Goal: Book appointment/travel/reservation

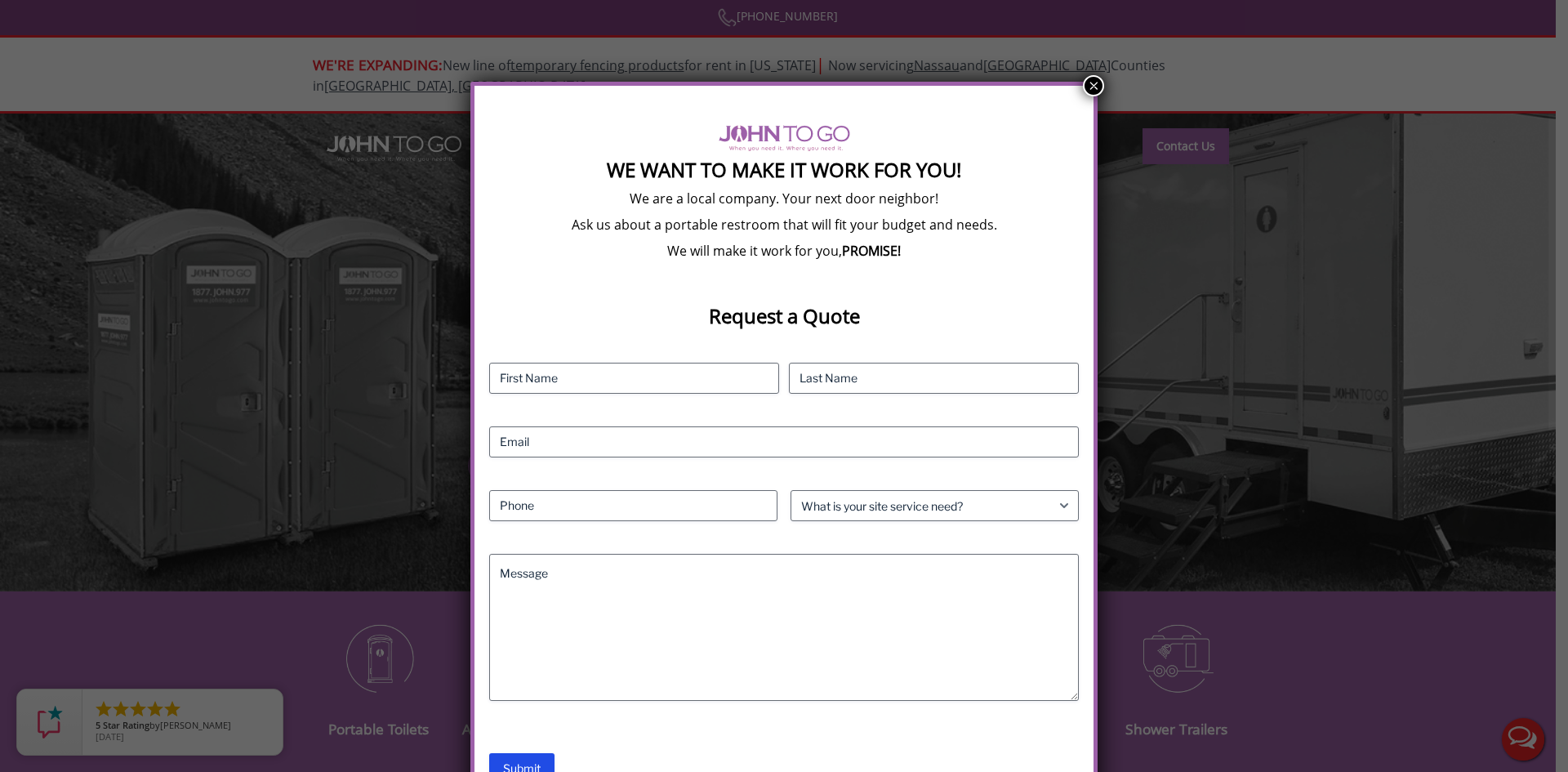
click at [1086, 86] on button "×" at bounding box center [1093, 86] width 22 height 22
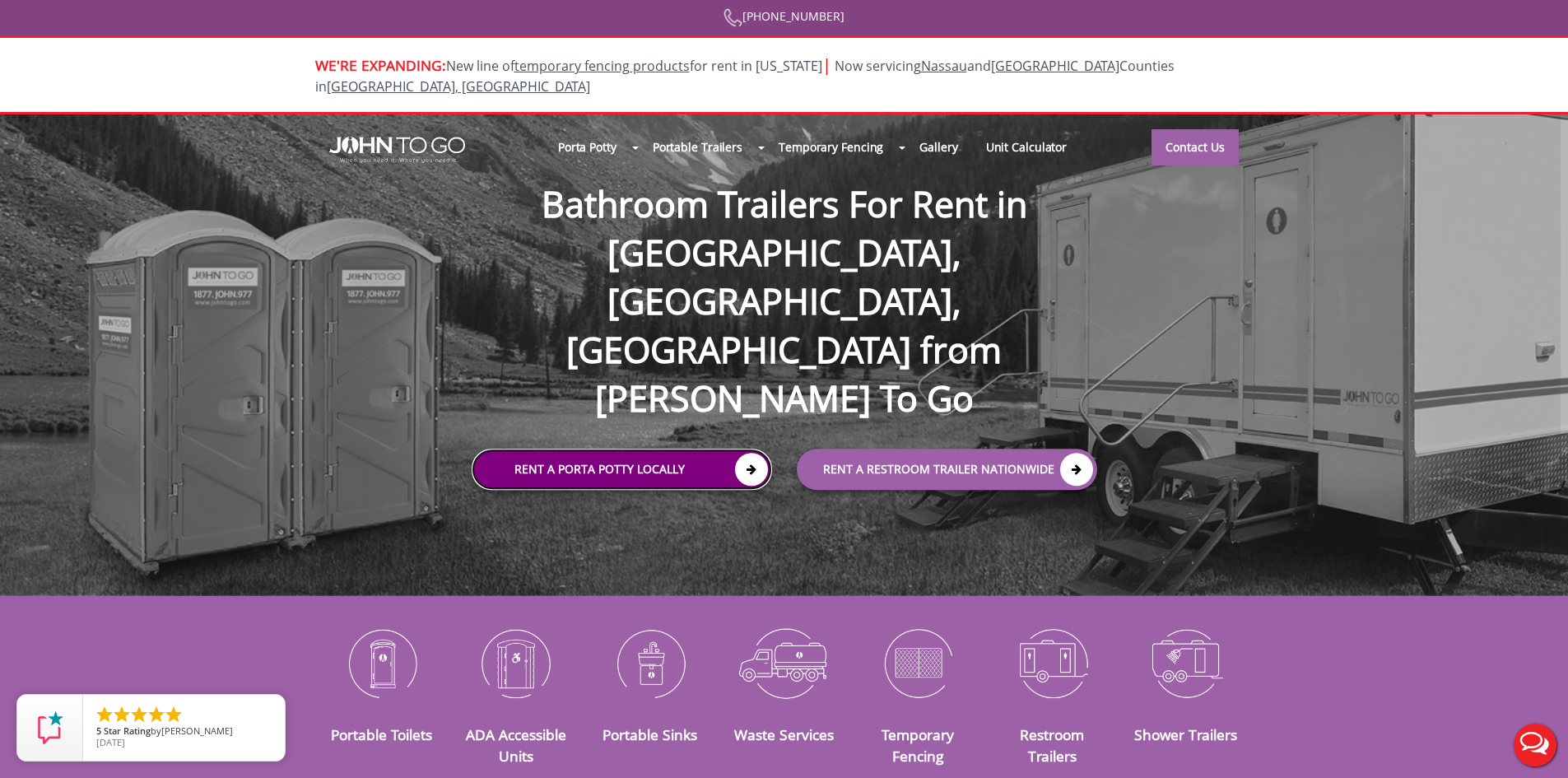
click at [605, 450] on link "Rent a Porta Potty Locally" at bounding box center [621, 470] width 301 height 41
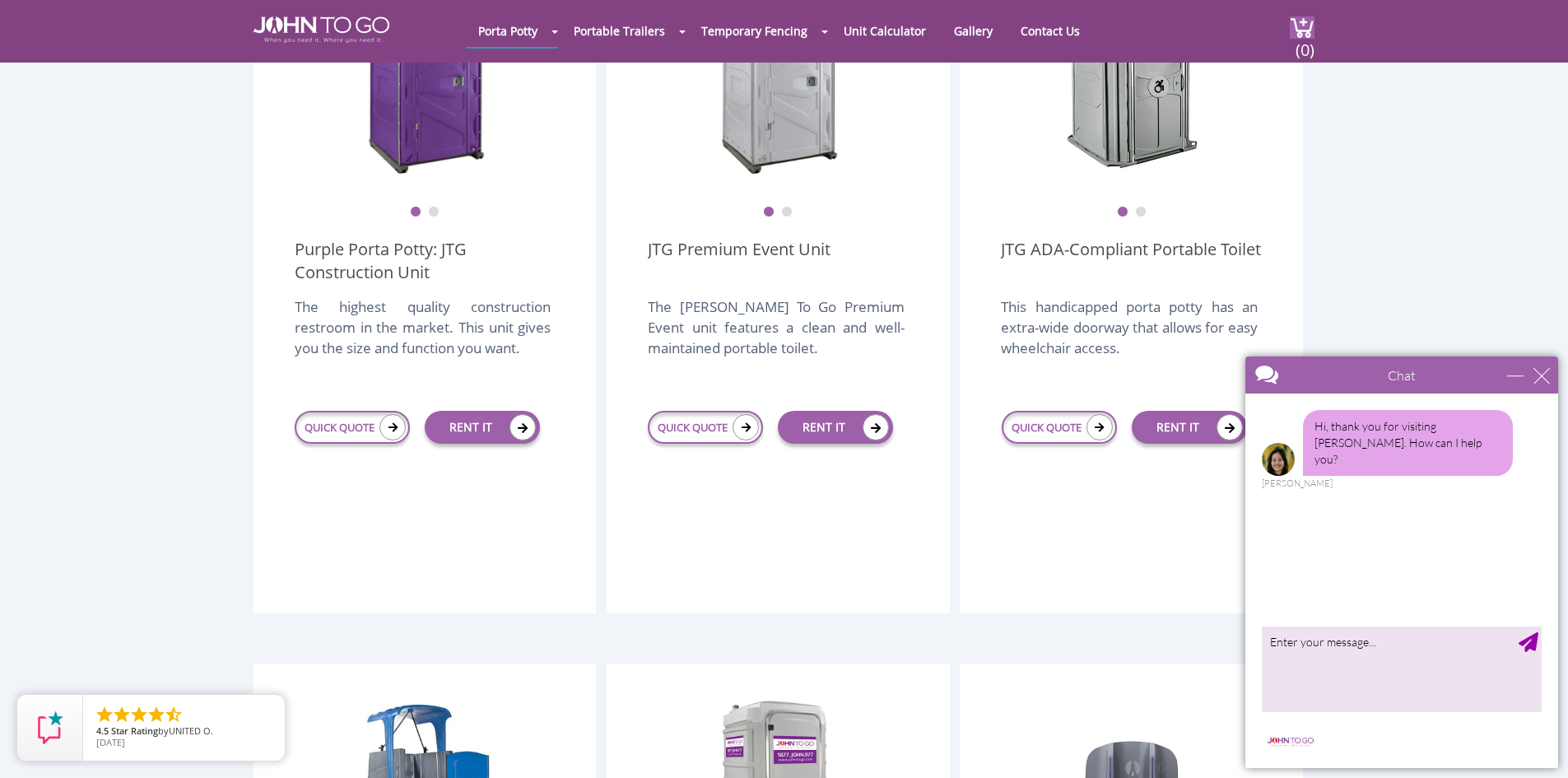
scroll to position [329, 0]
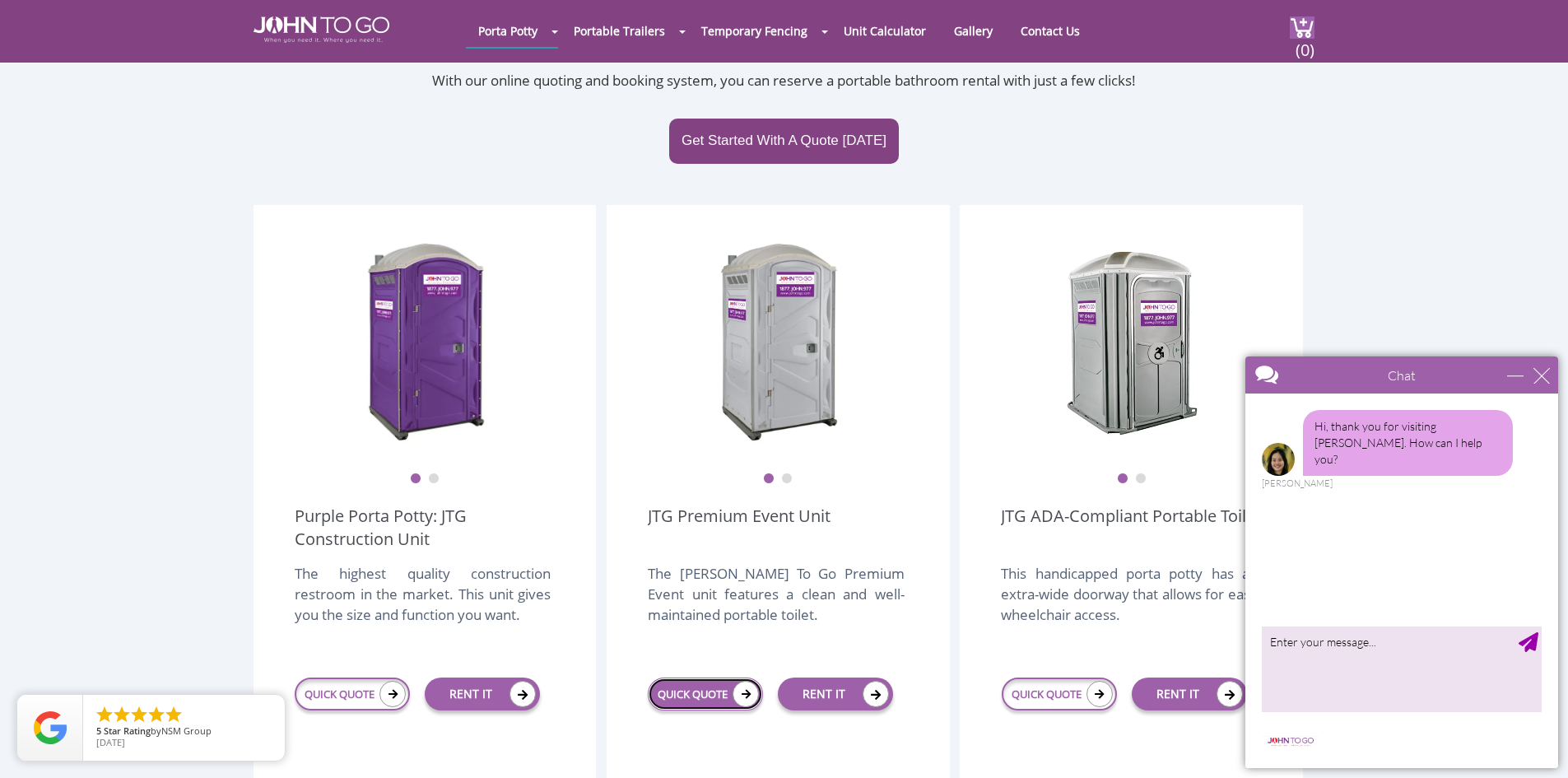
click at [699, 678] on link "QUICK QUOTE" at bounding box center [706, 694] width 115 height 33
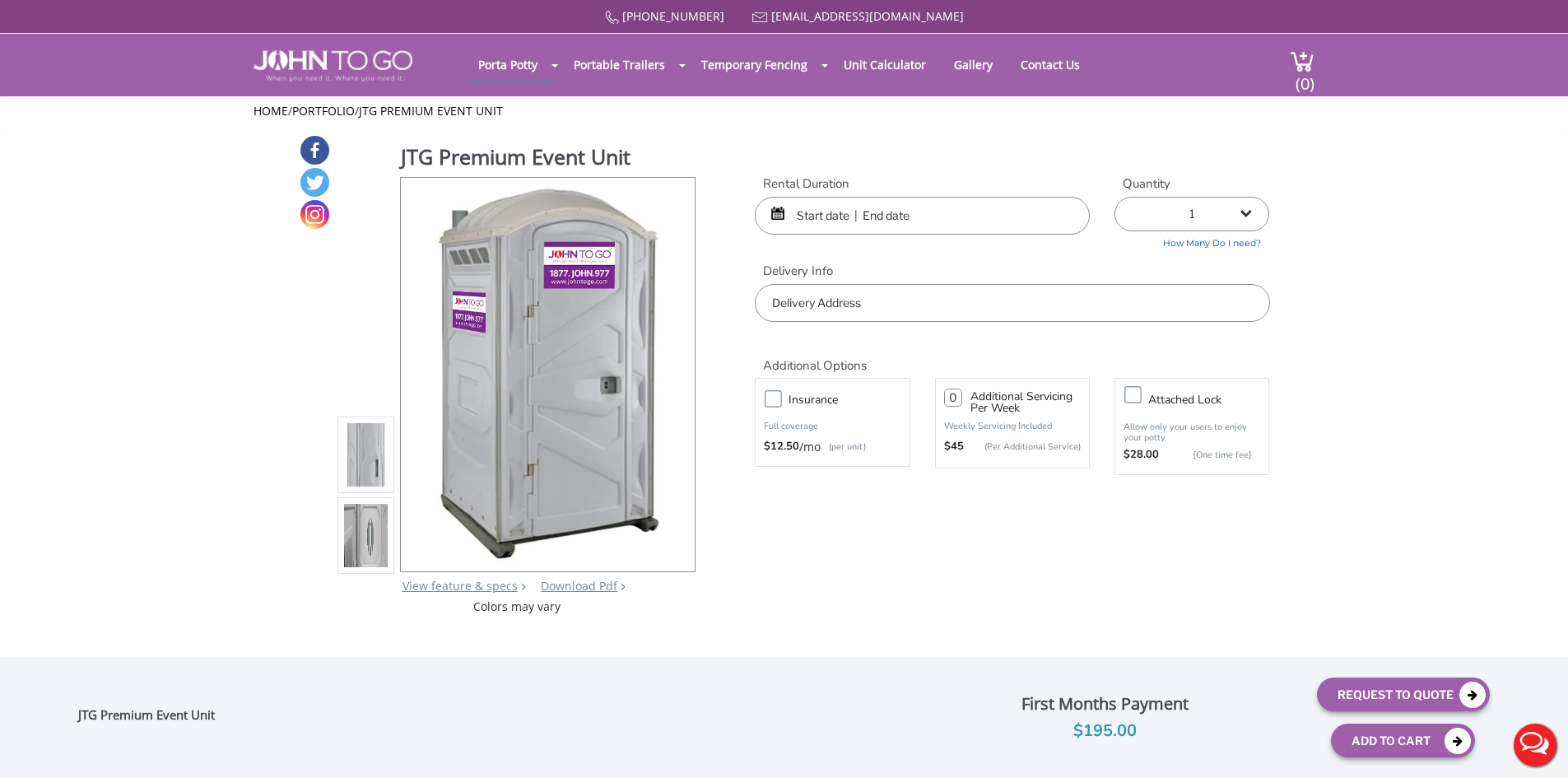
click at [890, 219] on input "text" at bounding box center [922, 215] width 335 height 37
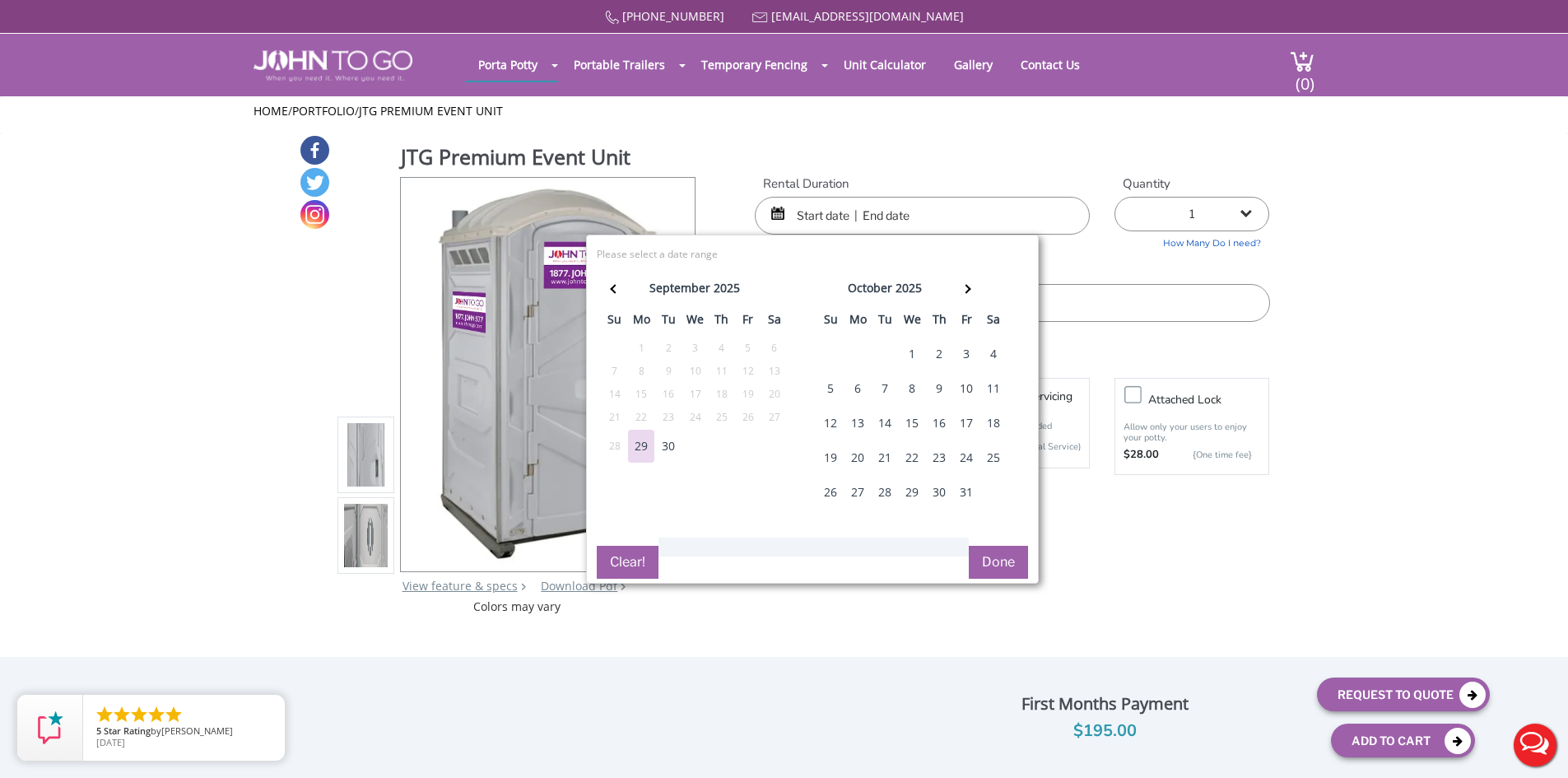
click at [966, 390] on div "10" at bounding box center [966, 389] width 26 height 33
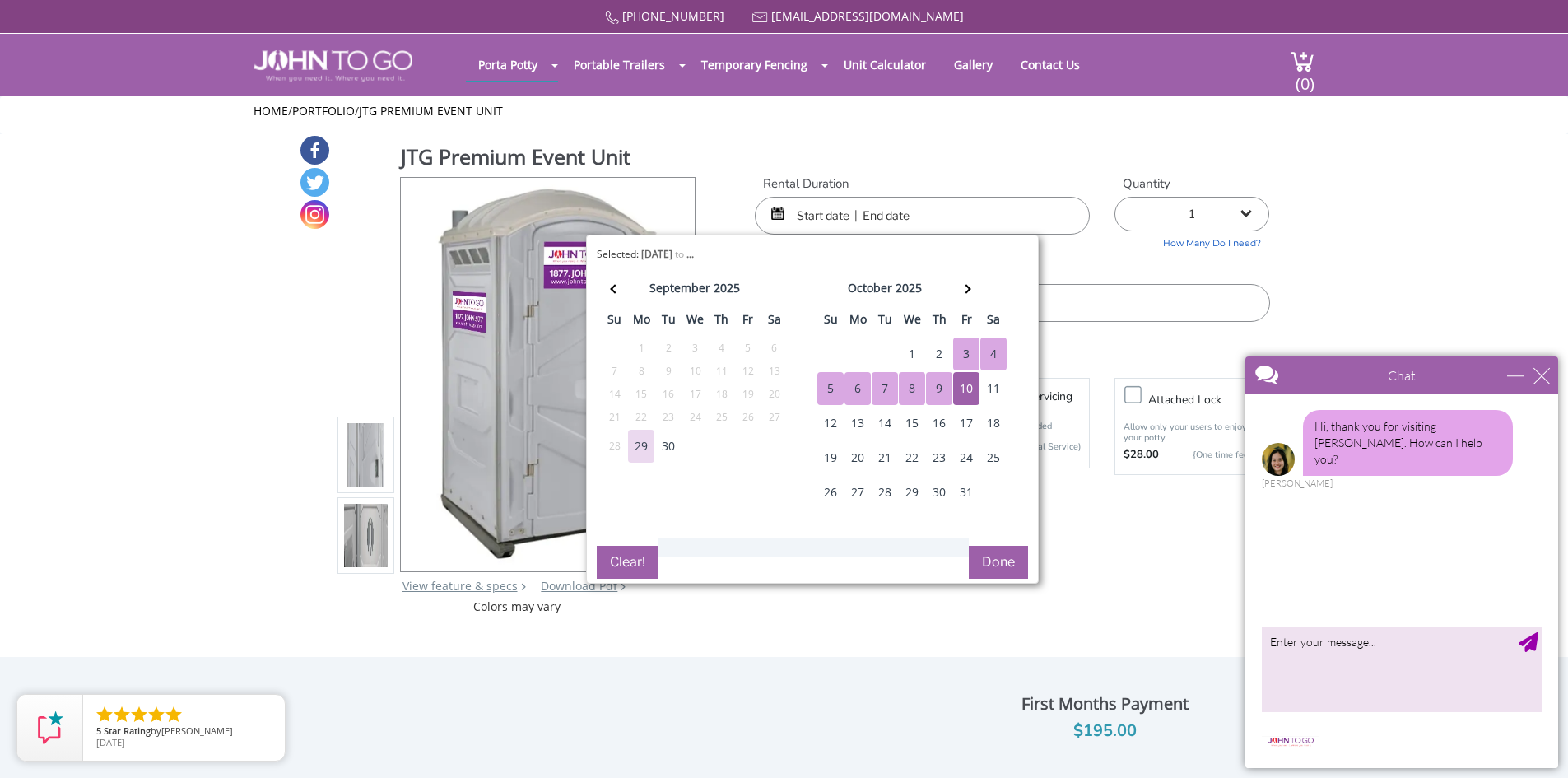
click at [877, 208] on input "text" at bounding box center [922, 215] width 335 height 37
click at [966, 385] on div "10" at bounding box center [966, 389] width 26 height 33
type input "10/10/2025 to 10/10/2025"
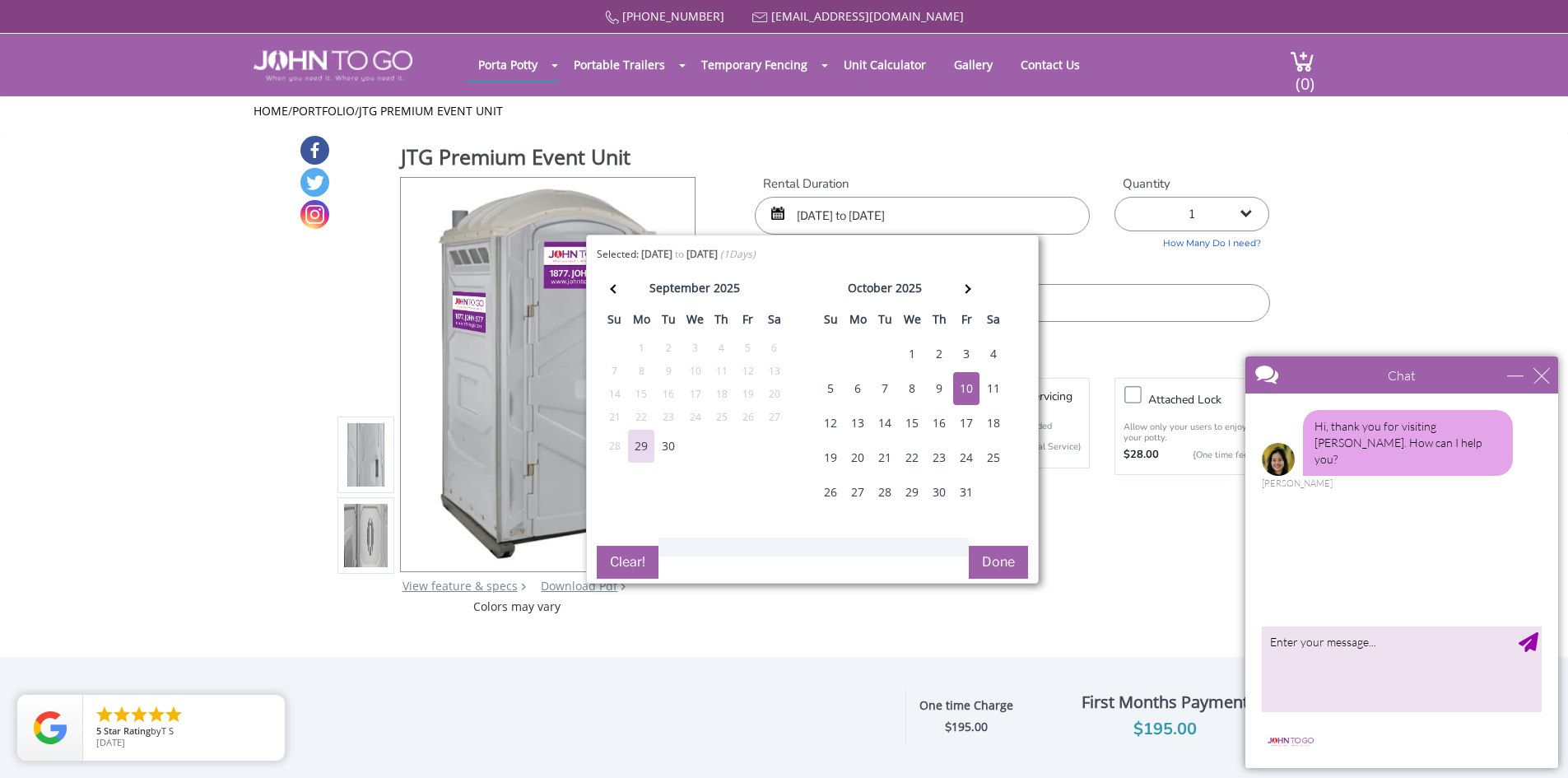
click at [1115, 276] on label "Delivery Info" at bounding box center [1011, 271] width 515 height 17
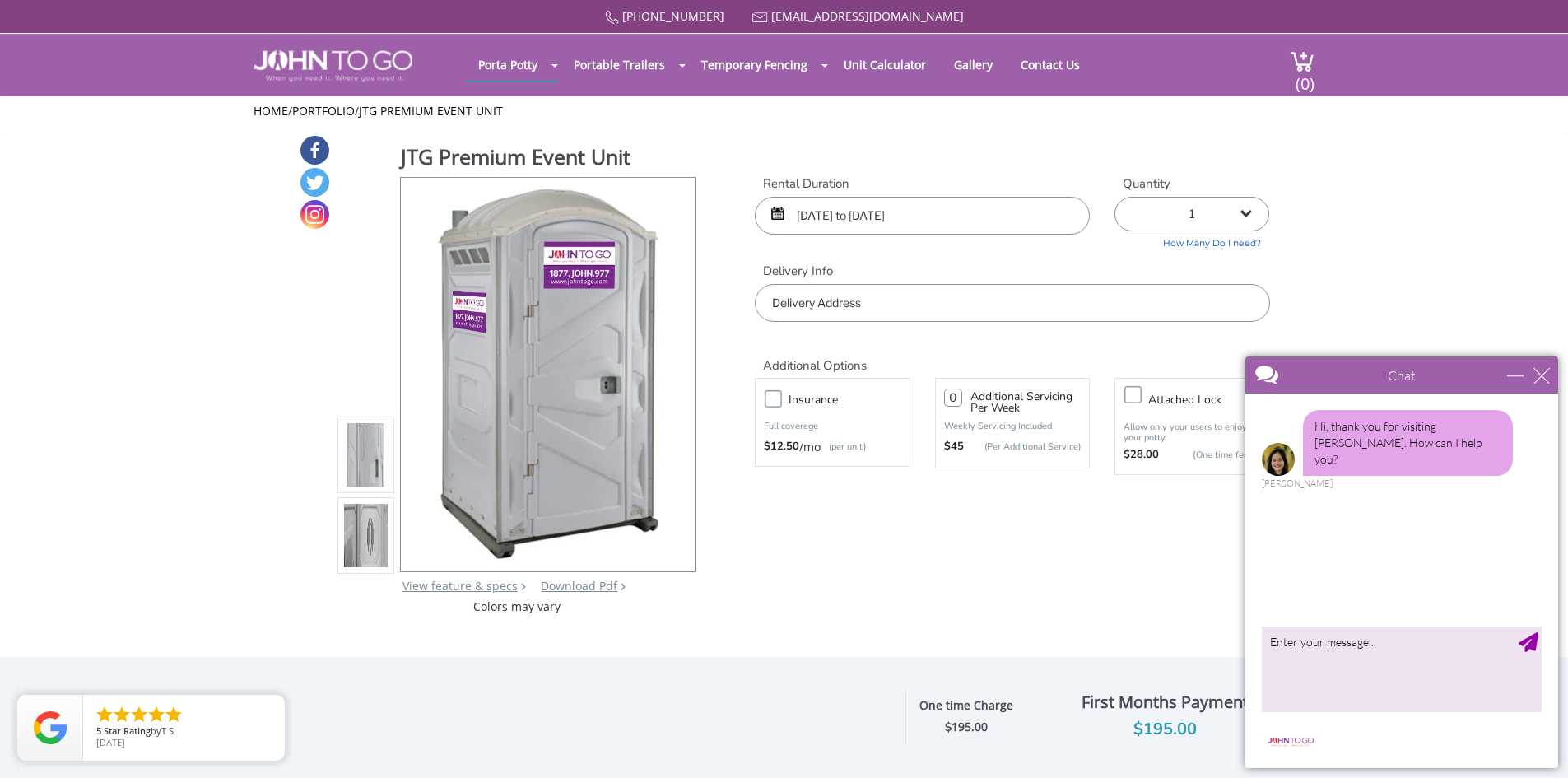
click at [969, 305] on input "text" at bounding box center [1011, 302] width 515 height 37
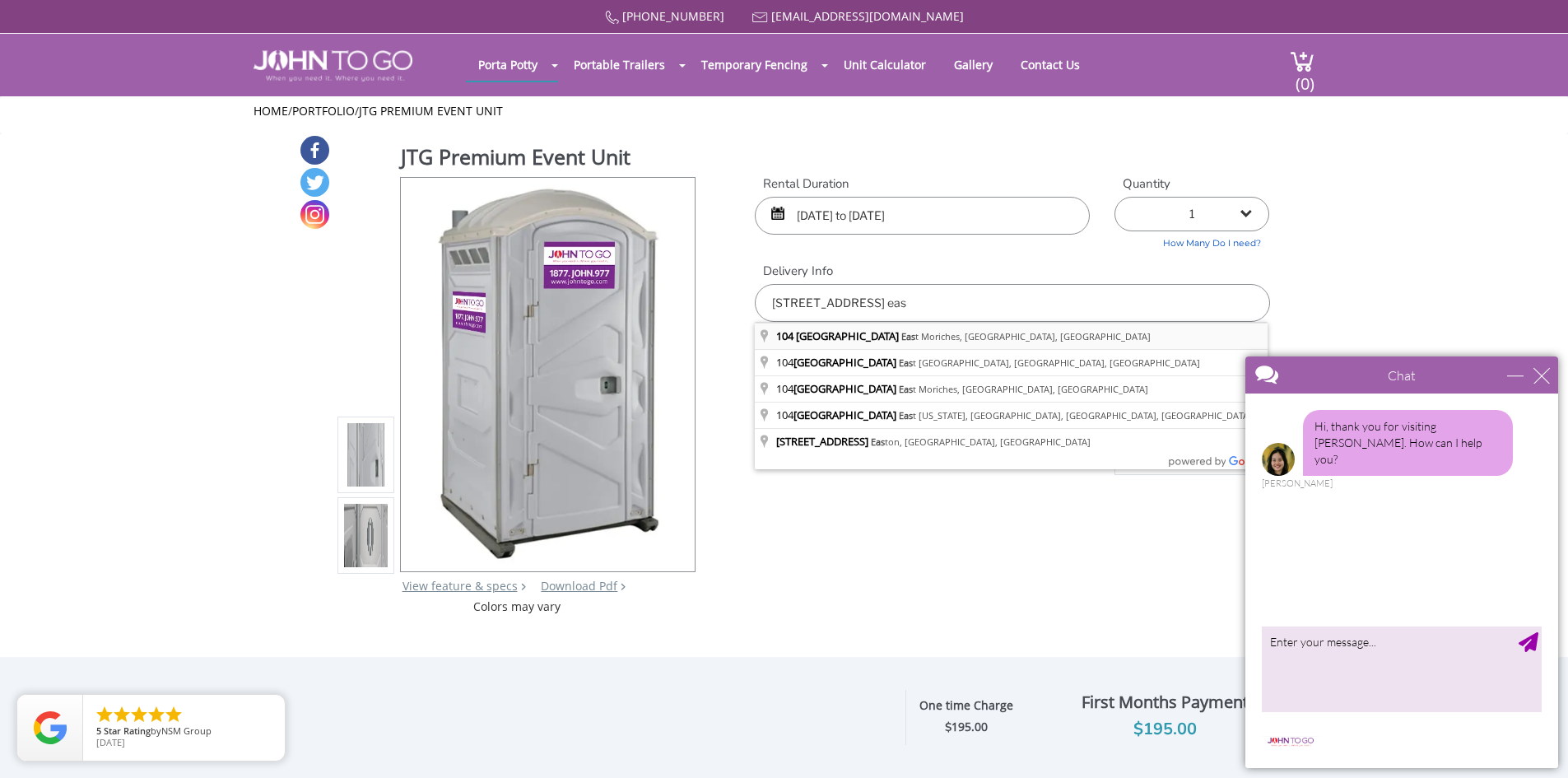
type input "104 Pine Street, East Moriches, NY, USA"
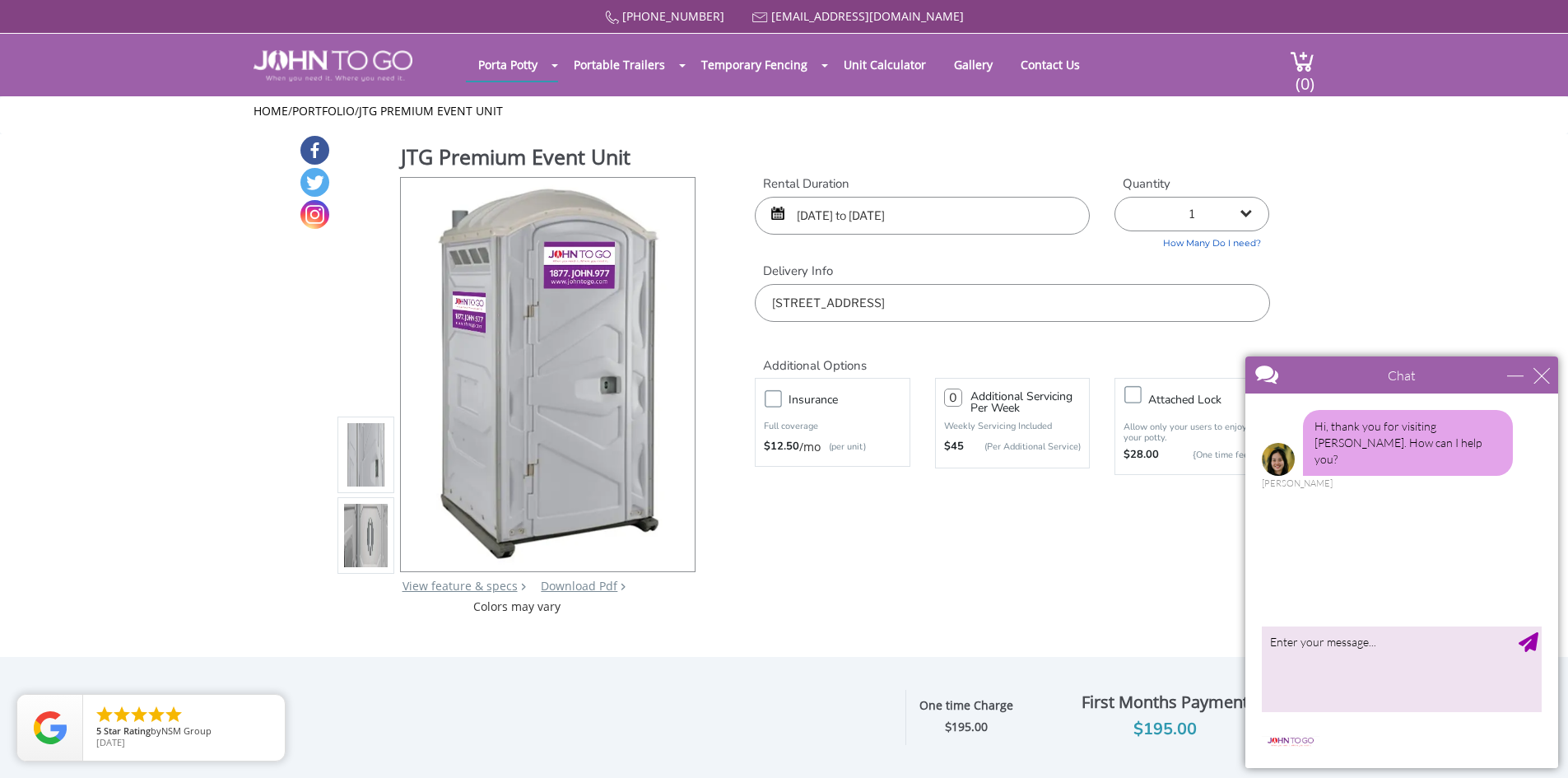
click at [1024, 539] on div "JTG Premium Event Unit View feature & specs Download Pdf Product PDF Addon PDF …" at bounding box center [784, 375] width 971 height 481
click at [1516, 371] on div "minimize" at bounding box center [1515, 375] width 17 height 17
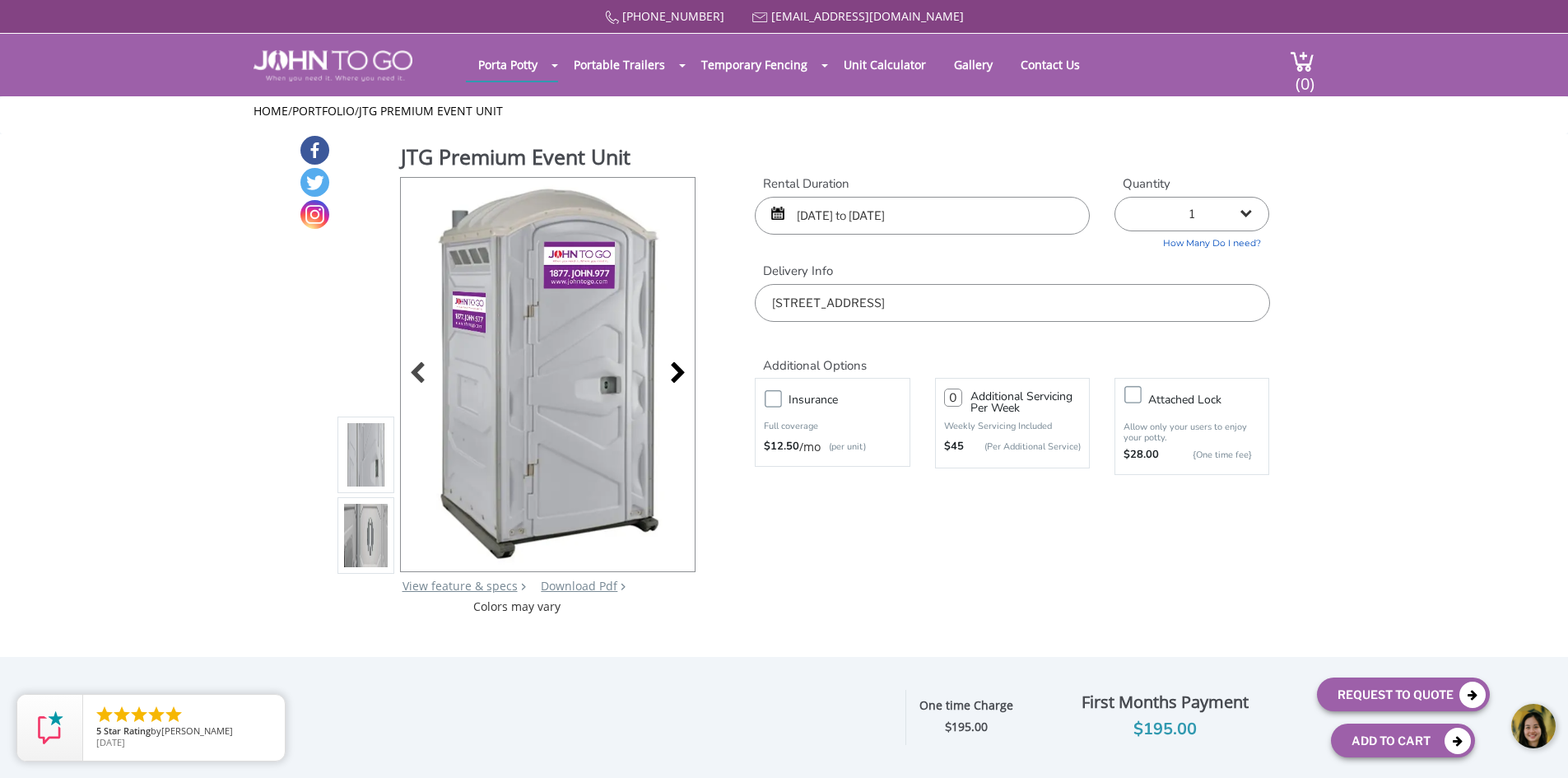
click at [677, 371] on div at bounding box center [673, 375] width 23 height 23
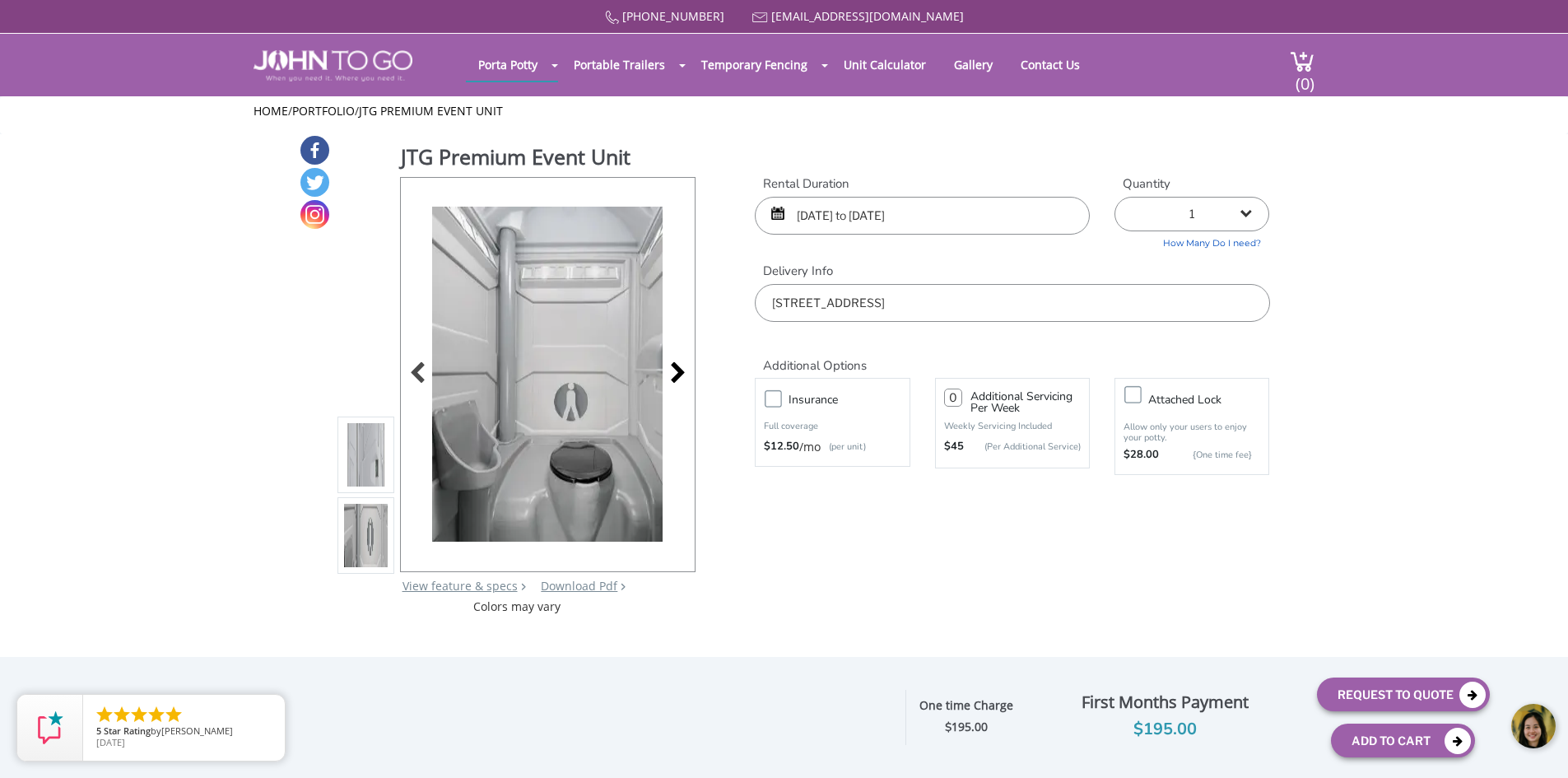
click at [677, 371] on div at bounding box center [673, 375] width 23 height 23
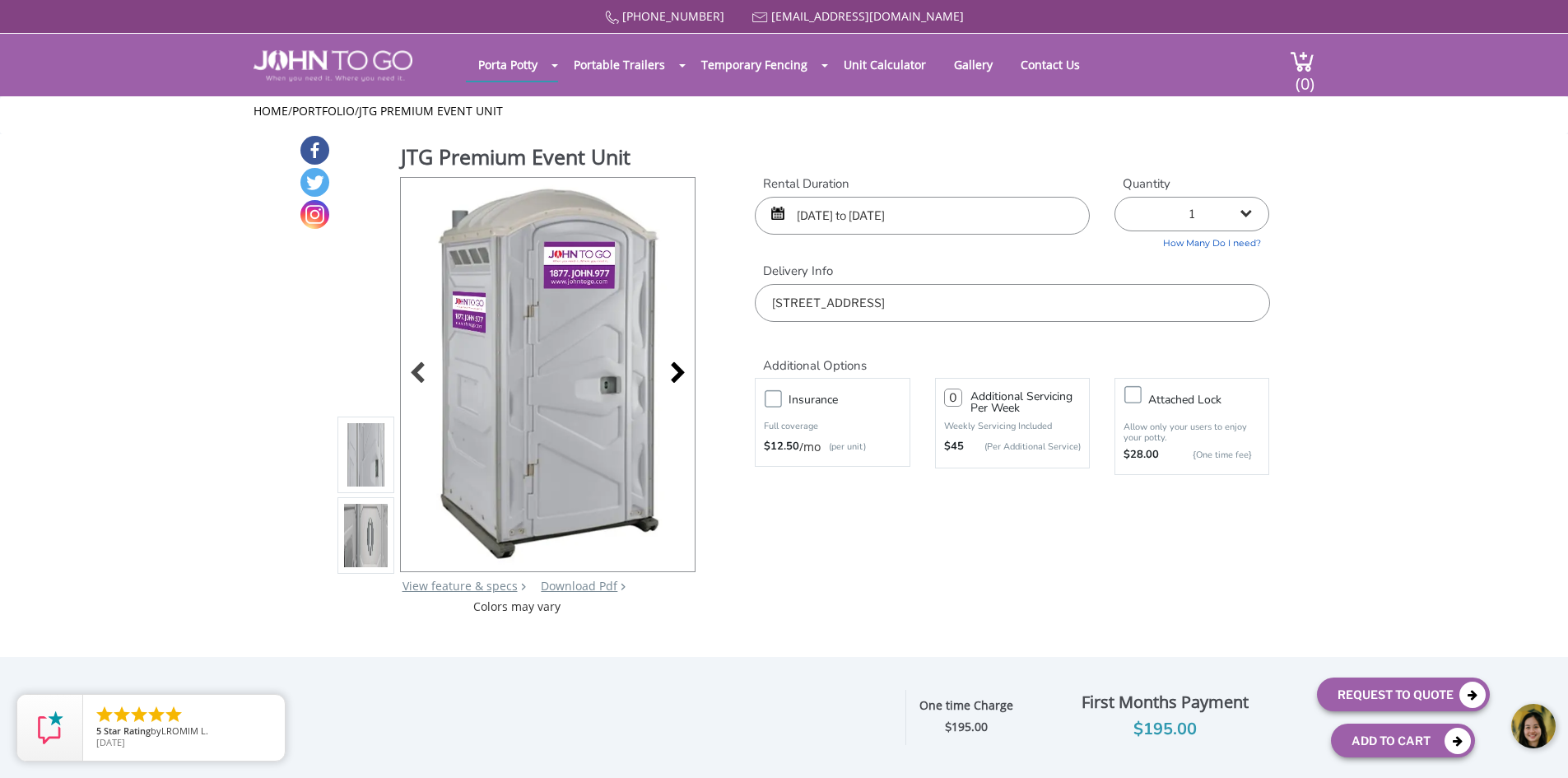
click at [679, 374] on div at bounding box center [673, 375] width 23 height 23
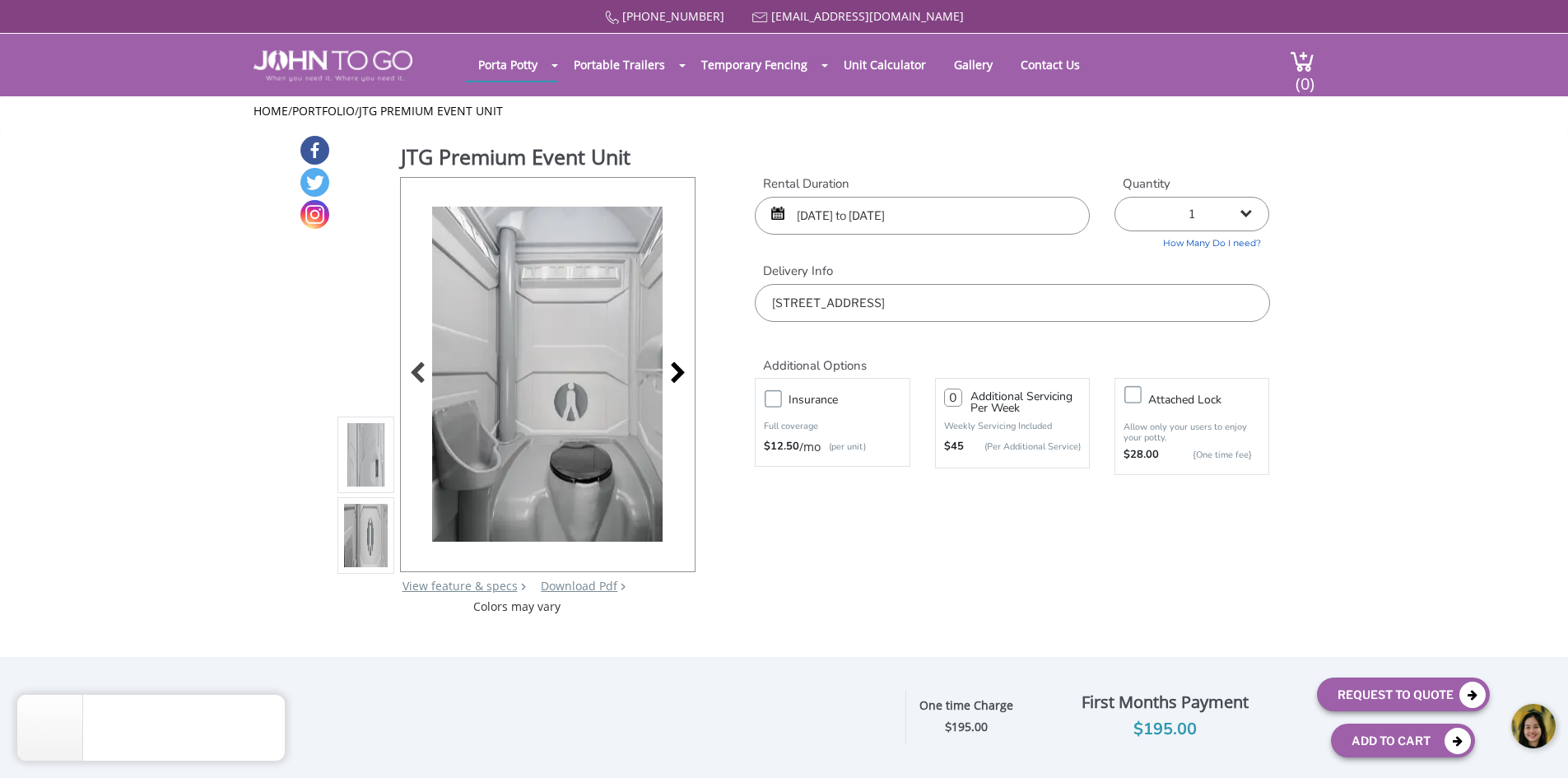
click at [679, 374] on div at bounding box center [673, 375] width 23 height 23
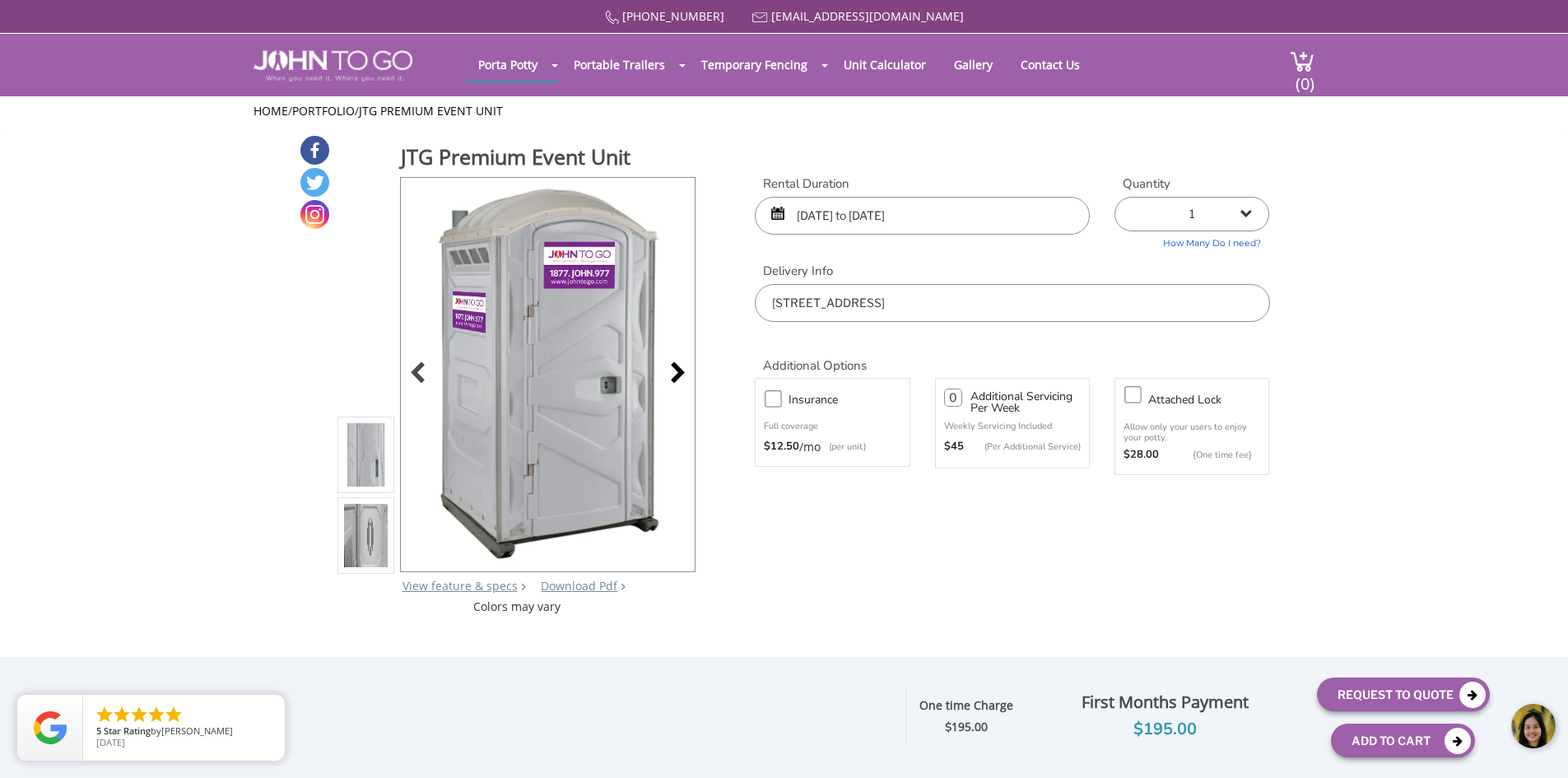
click at [679, 374] on div at bounding box center [673, 375] width 23 height 23
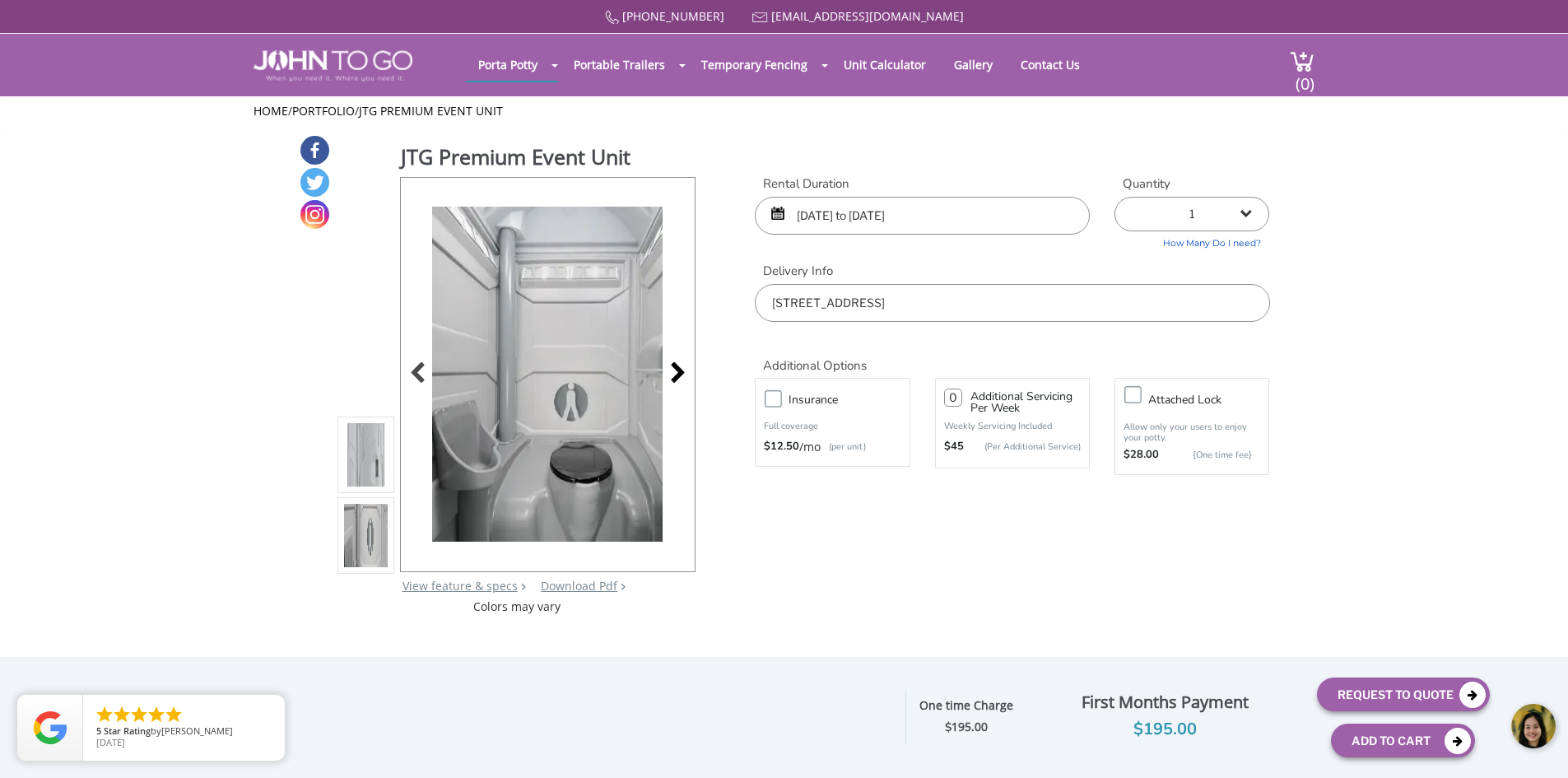
click at [679, 374] on div at bounding box center [673, 375] width 23 height 23
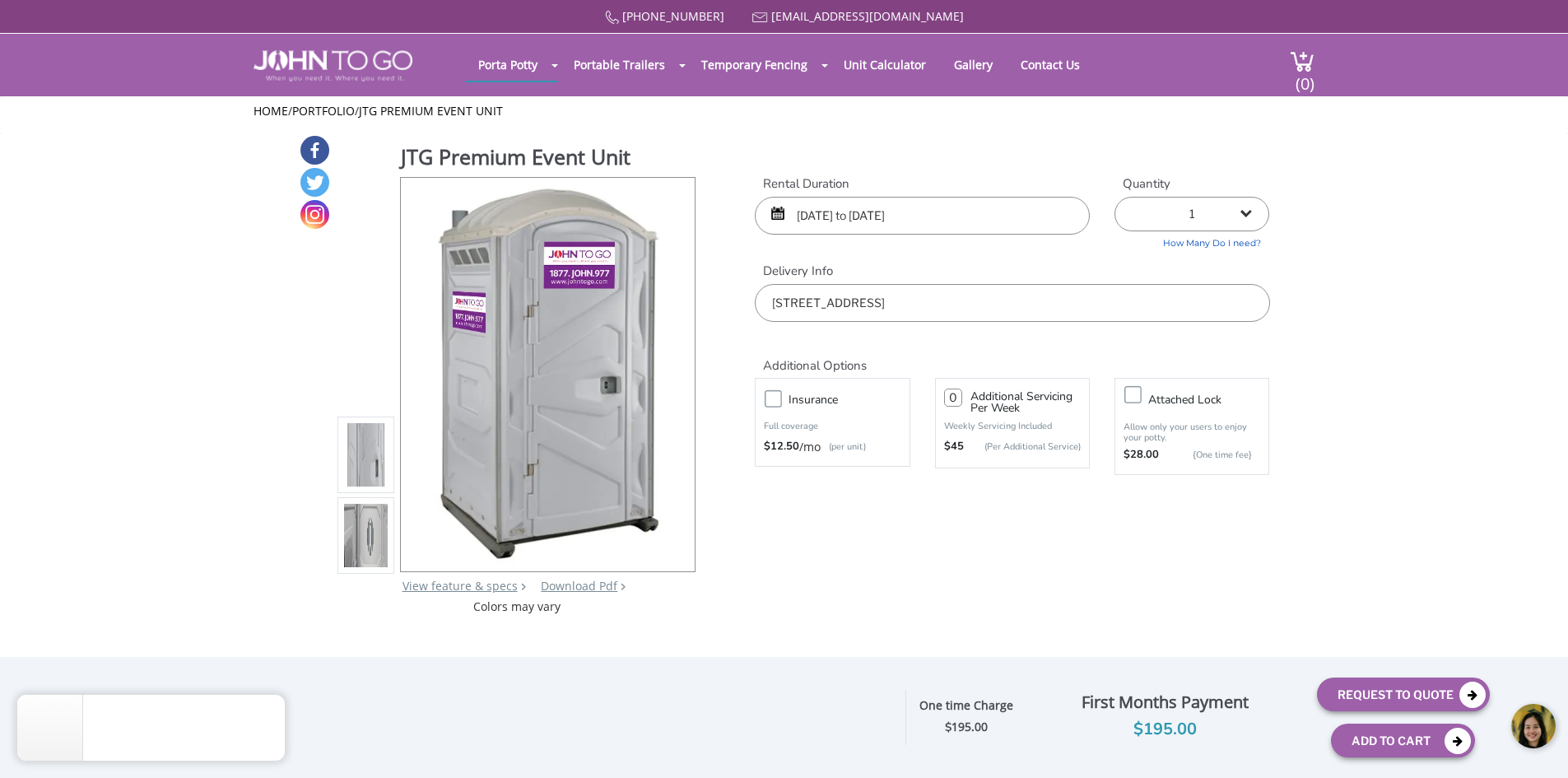
click at [1529, 734] on div at bounding box center [1534, 727] width 50 height 50
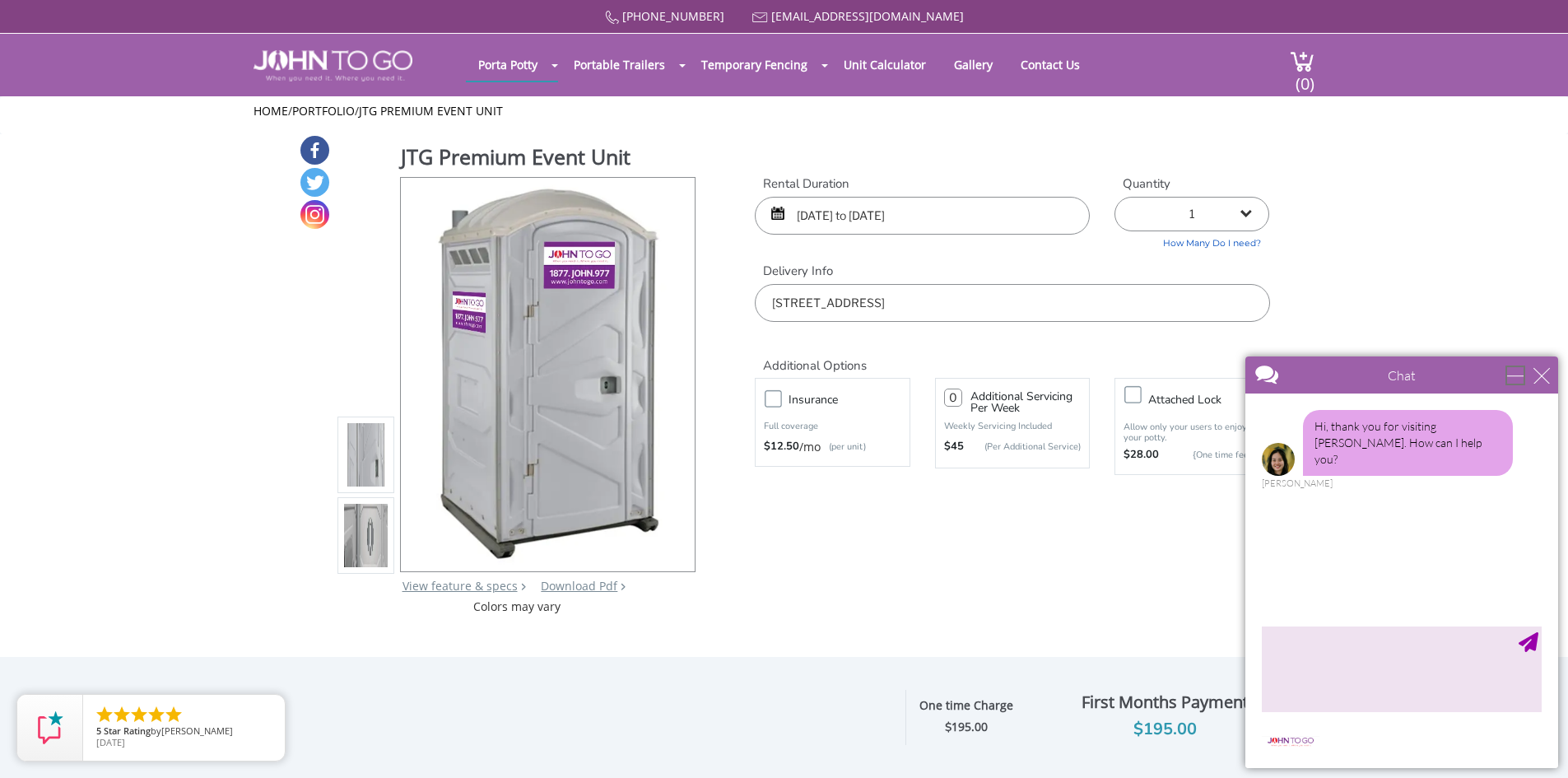
click at [1520, 375] on div "minimize" at bounding box center [1515, 375] width 17 height 17
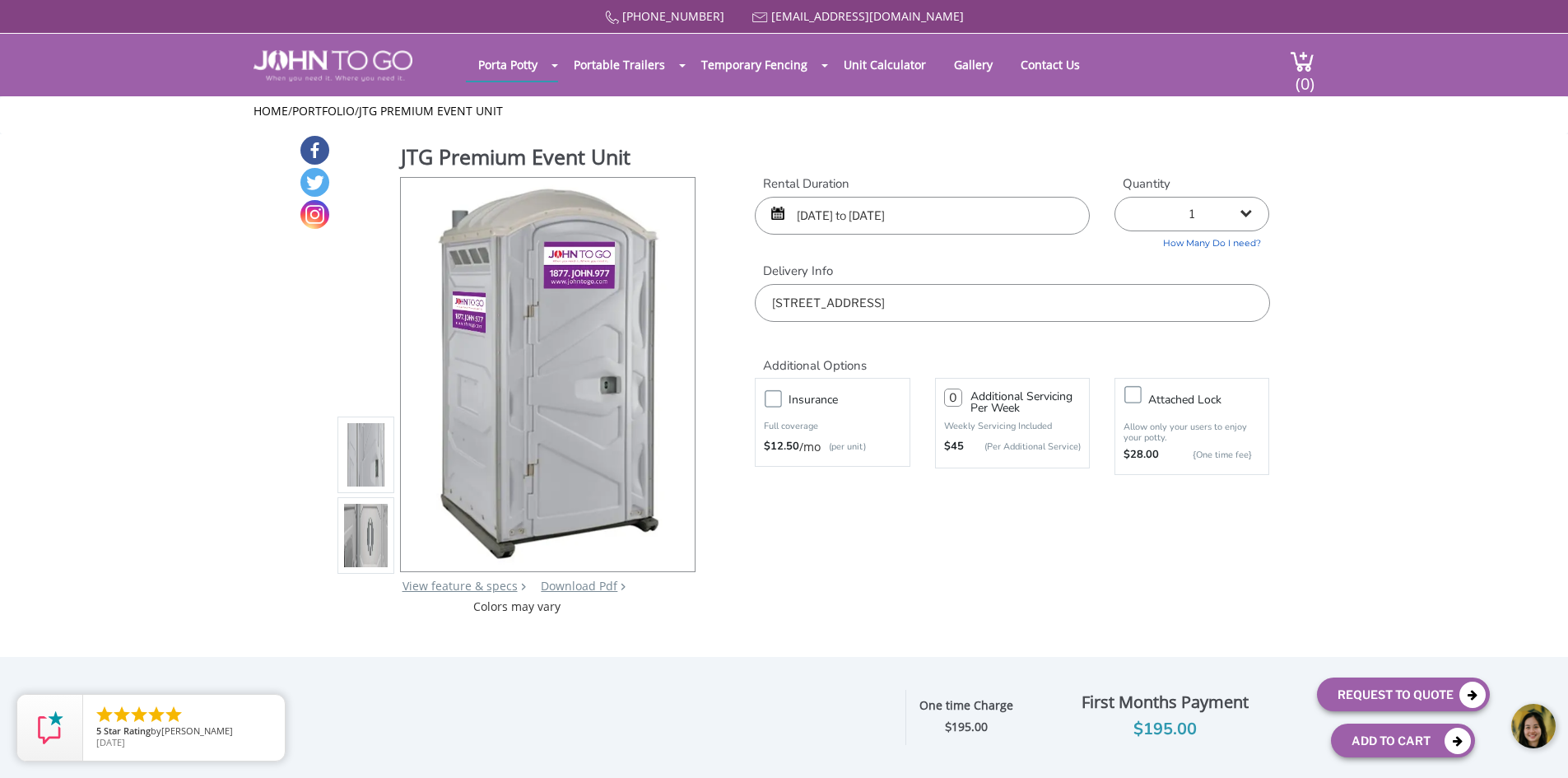
click at [1428, 745] on body at bounding box center [1444, 726] width 247 height 69
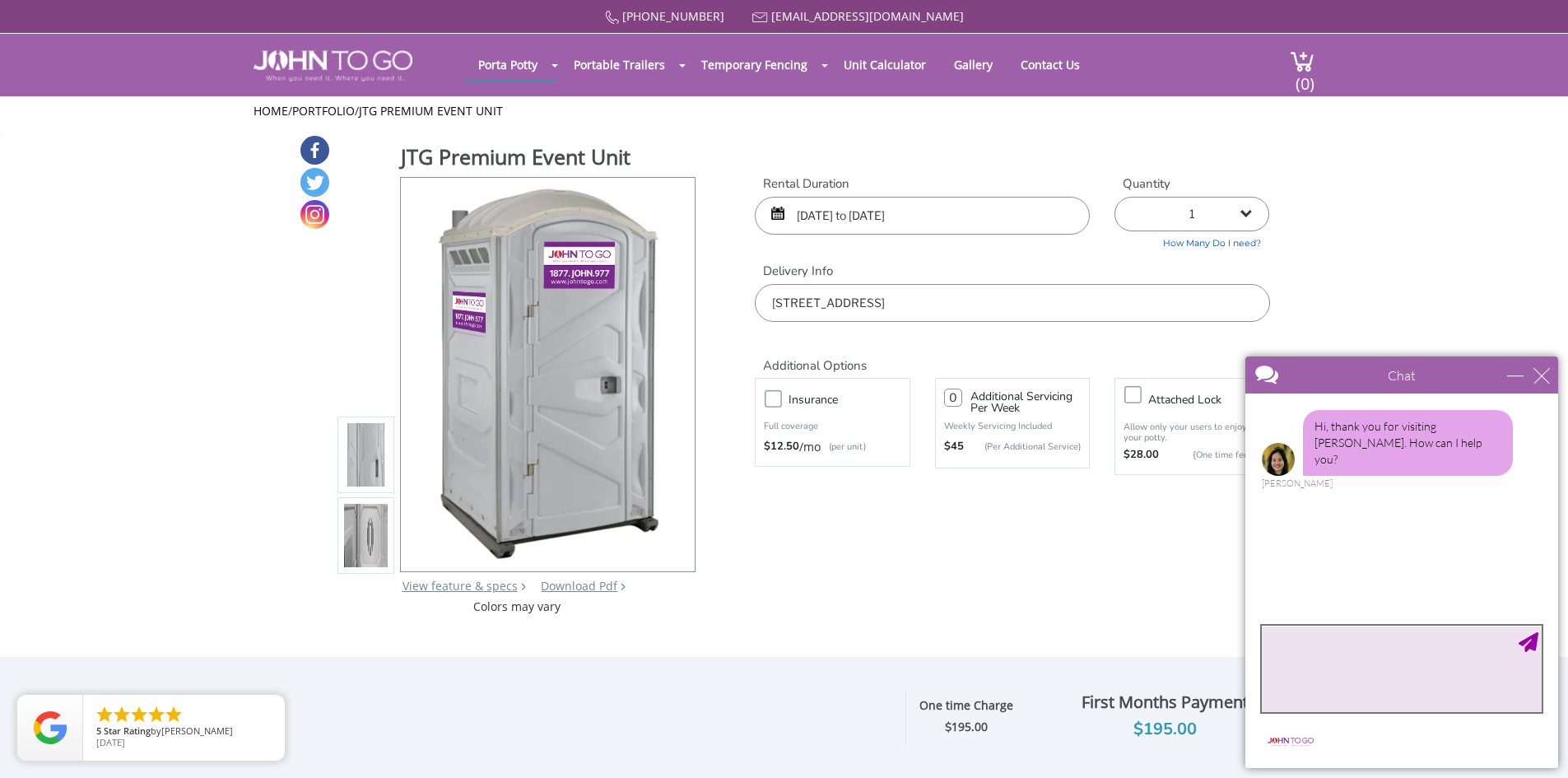
click at [1385, 687] on textarea "type your message" at bounding box center [1402, 668] width 280 height 86
click at [1514, 370] on div "minimize" at bounding box center [1515, 375] width 17 height 17
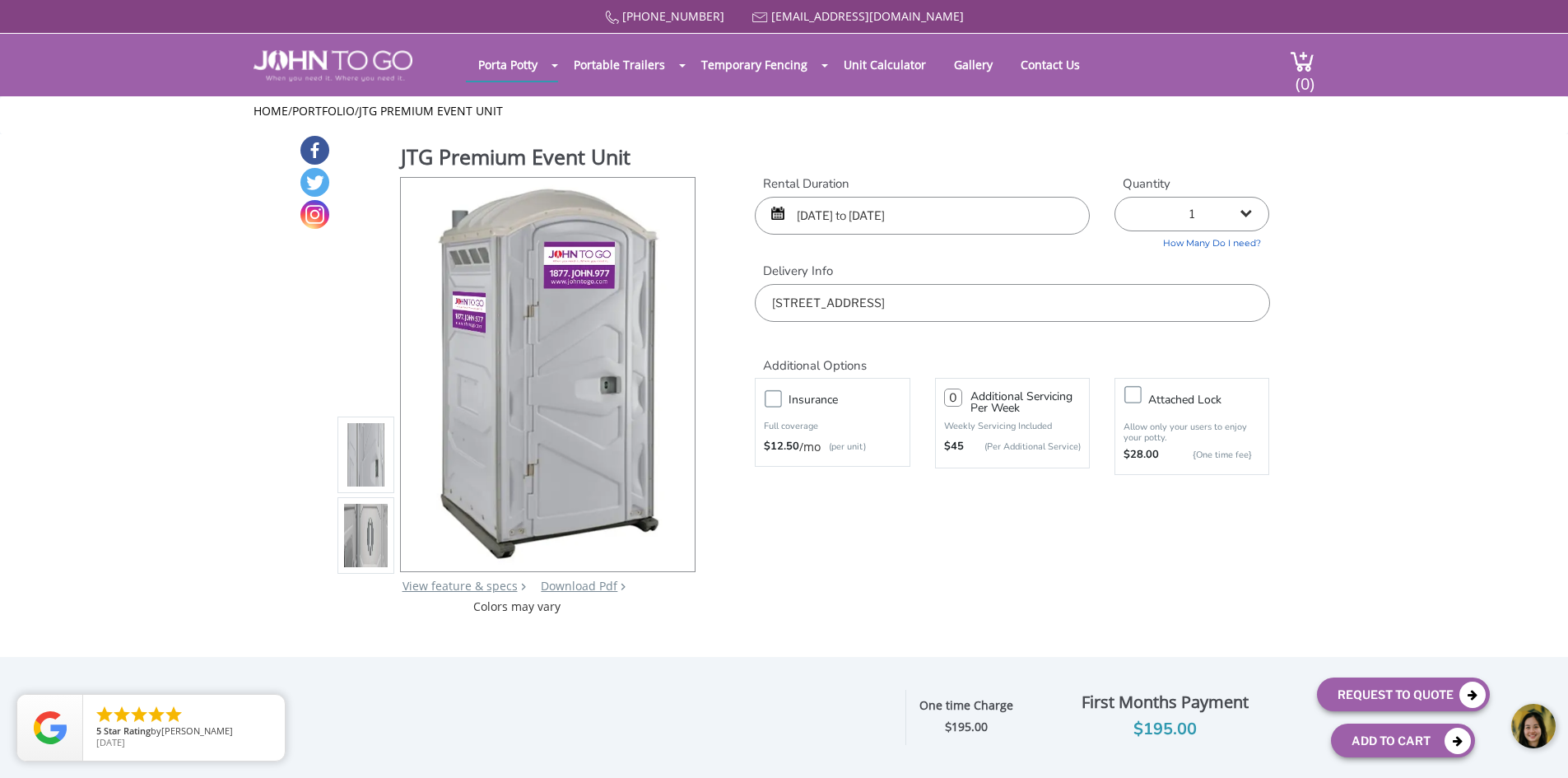
click at [1463, 748] on body at bounding box center [1444, 726] width 247 height 69
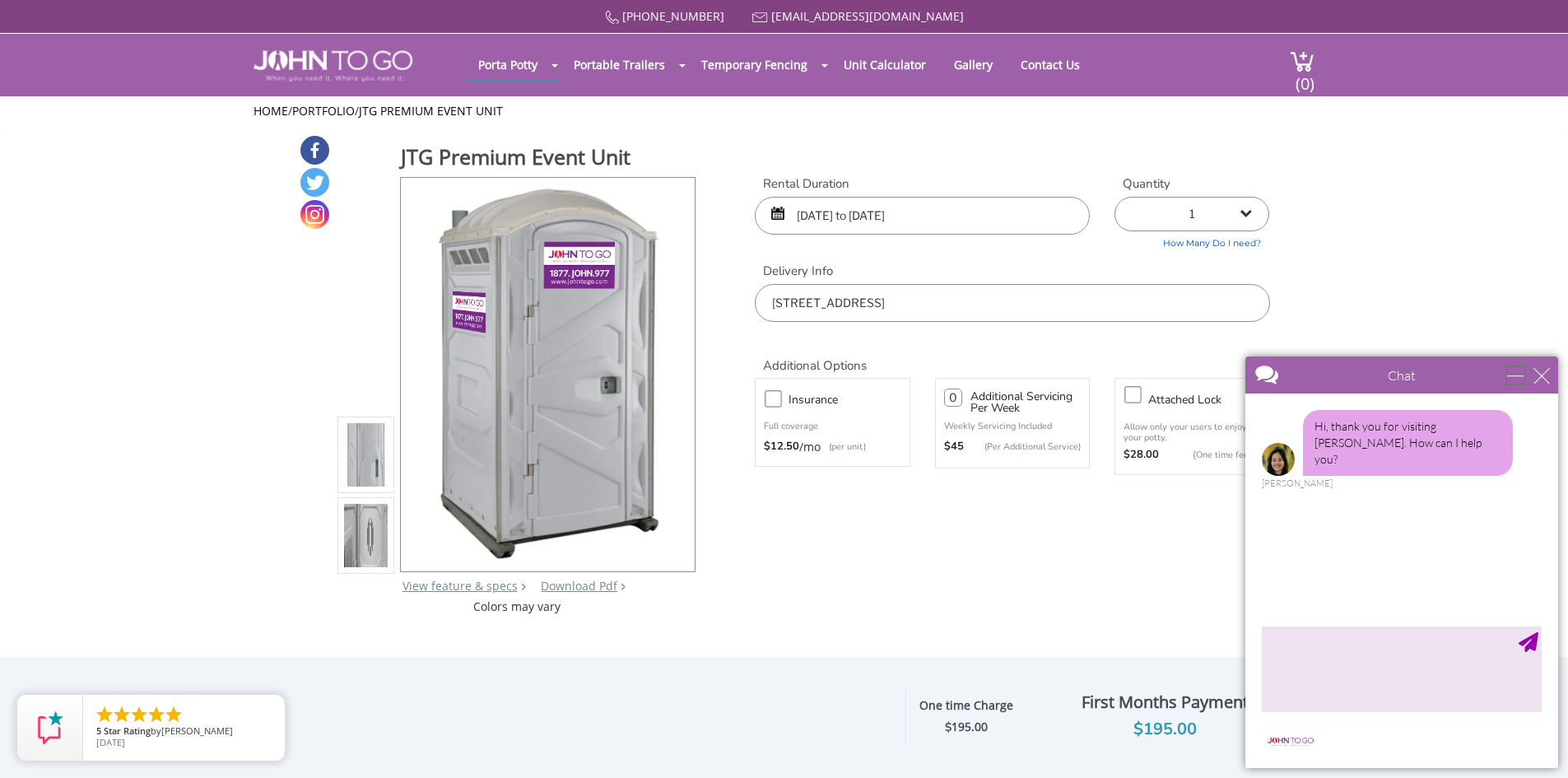
click at [1517, 371] on div "minimize" at bounding box center [1515, 375] width 17 height 17
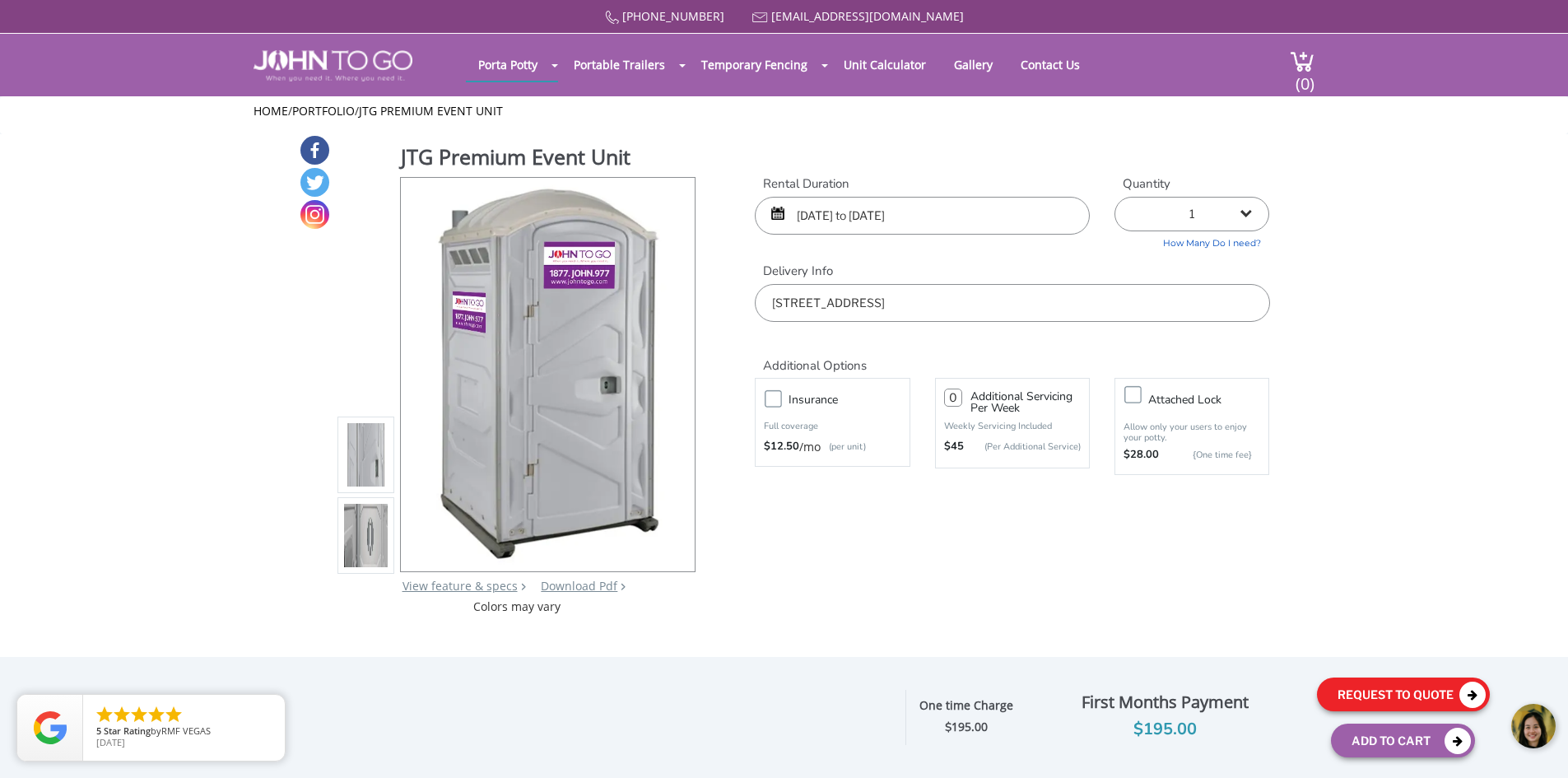
click at [1341, 689] on button "Request To Quote" at bounding box center [1403, 694] width 172 height 34
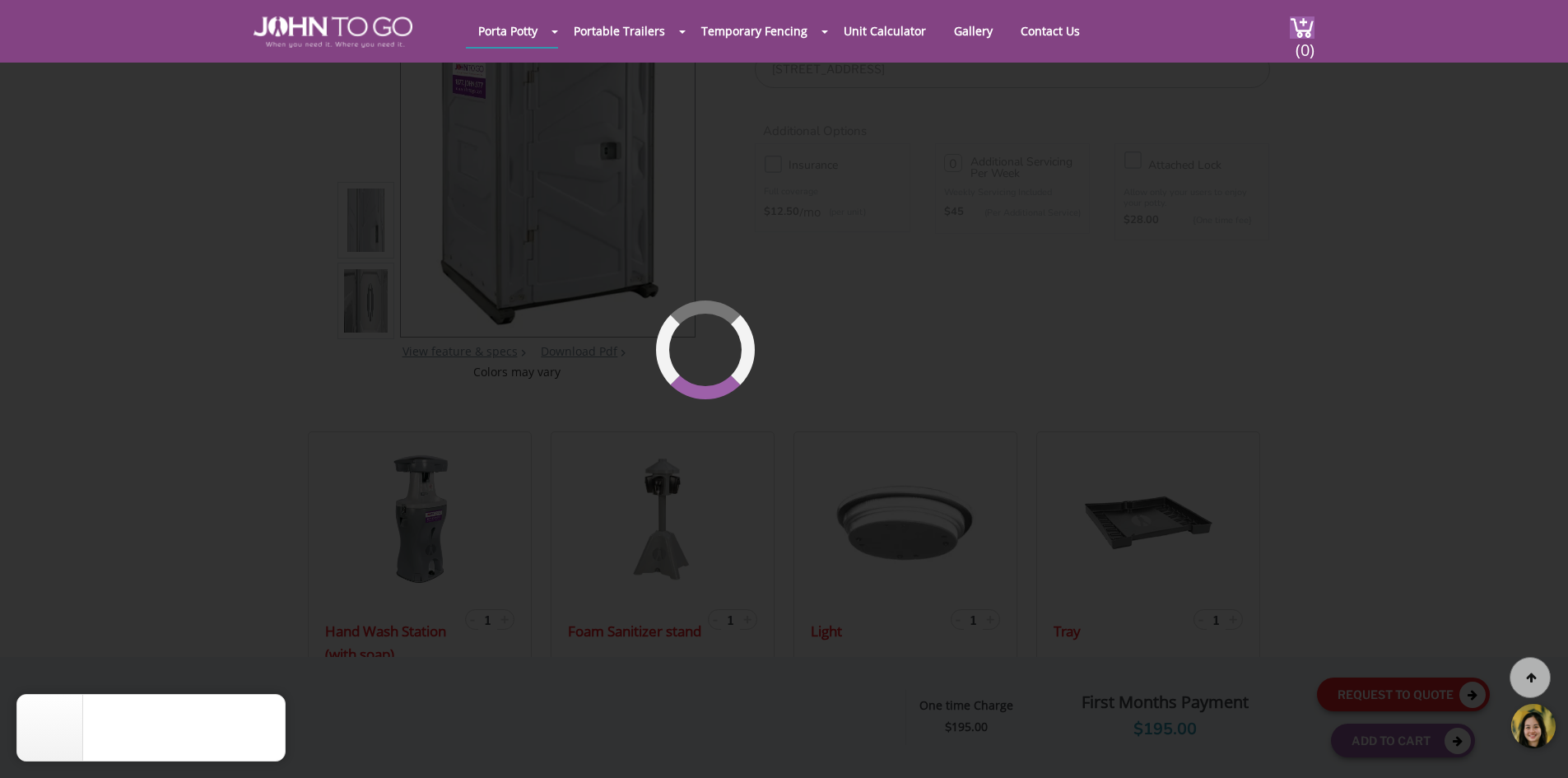
scroll to position [175, 0]
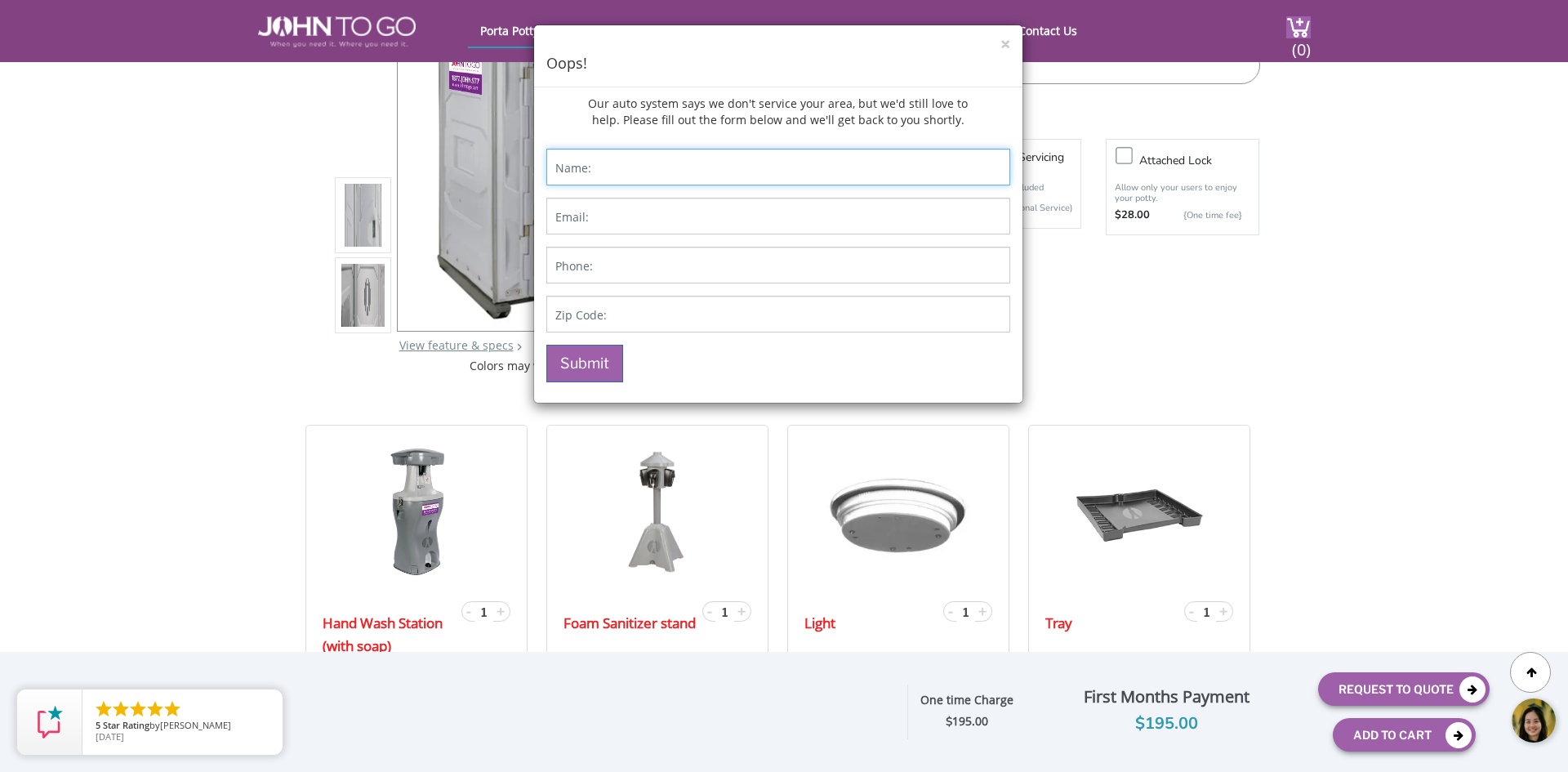
click at [847, 170] on input "Contact form" at bounding box center [778, 167] width 464 height 37
type input "John Tuttle"
type input "jtut24@gmail.com"
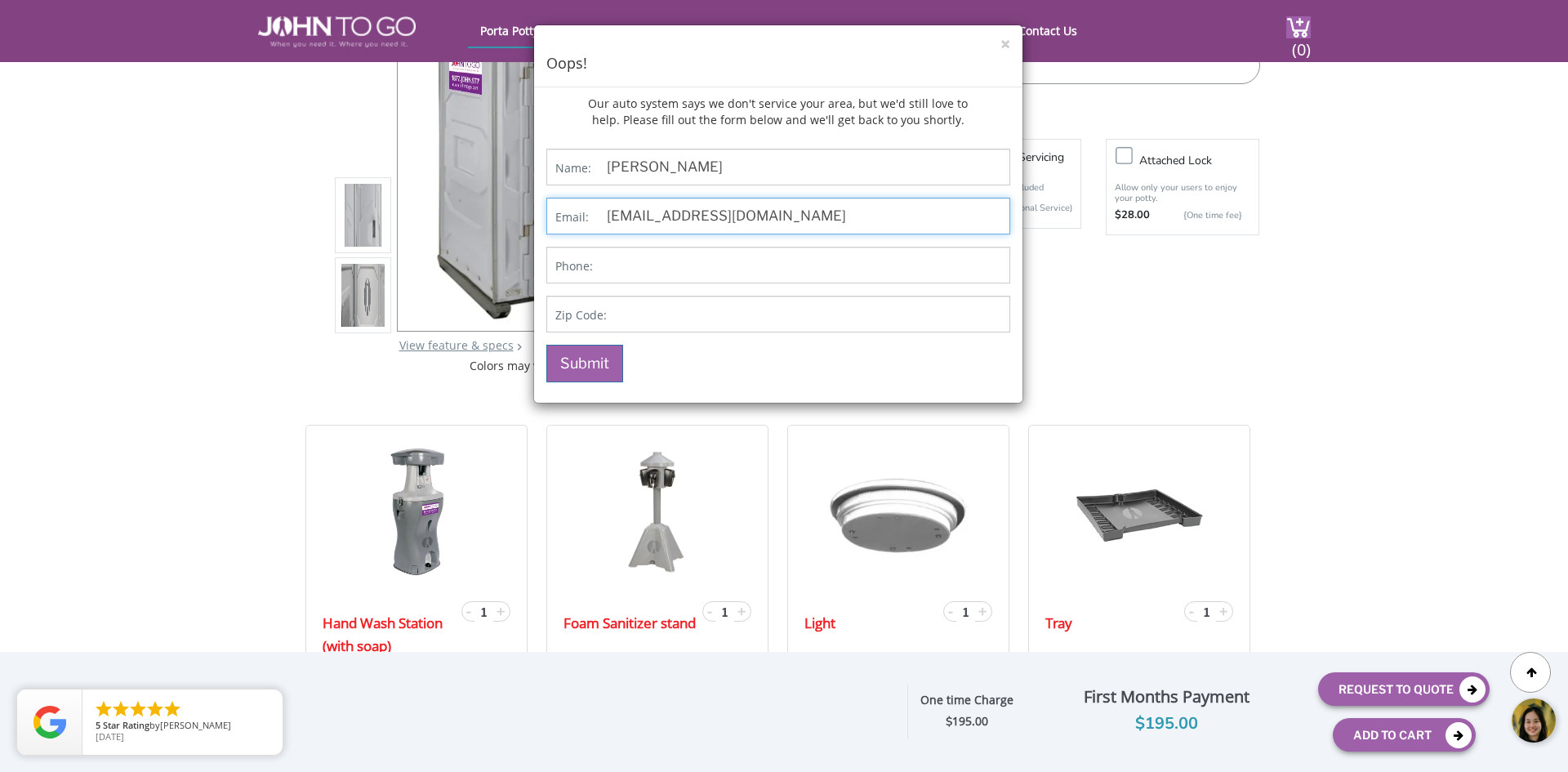
type input "6318359137"
type input "11941"
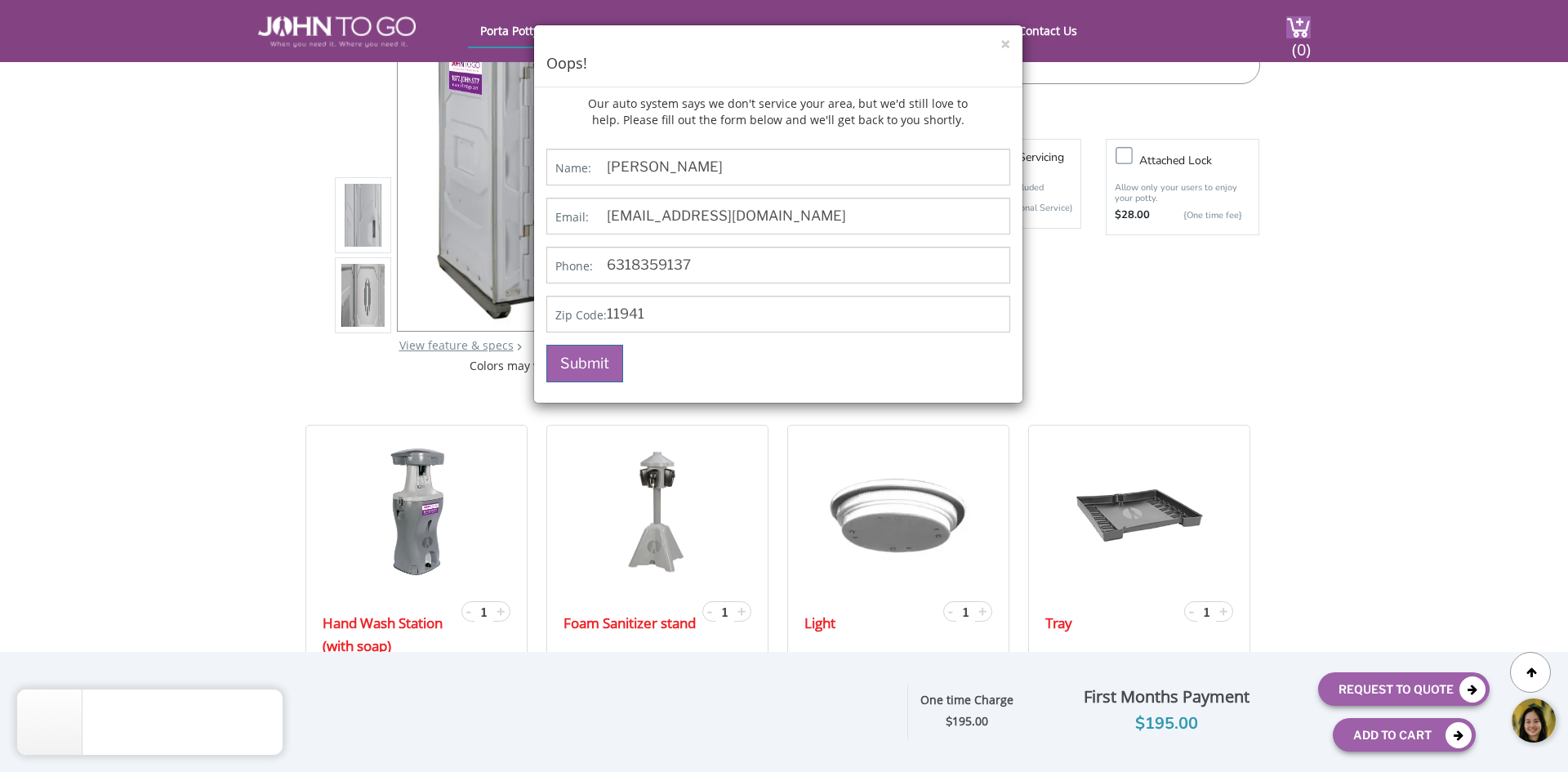
click at [1113, 332] on div "× Oops! Our auto system says we don't service your area, but we'd still love to…" at bounding box center [784, 386] width 1568 height 772
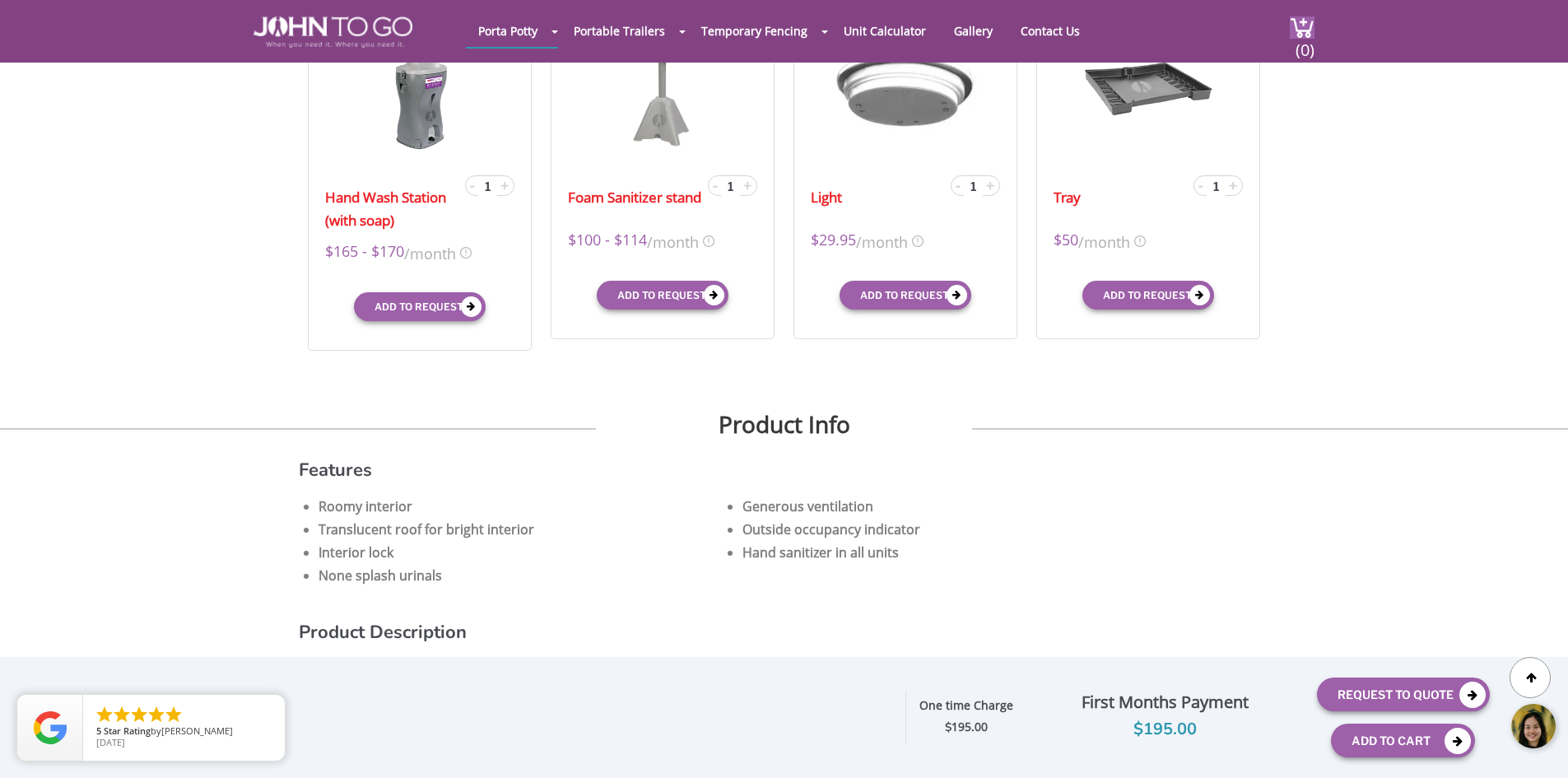
scroll to position [905, 0]
